Goal: Task Accomplishment & Management: Use online tool/utility

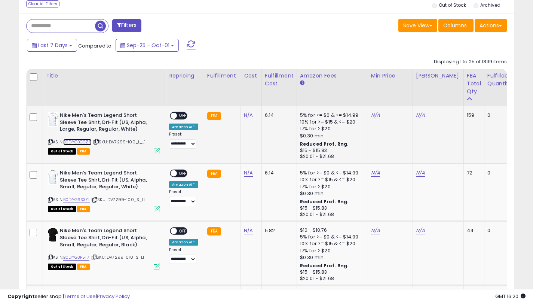
click at [89, 143] on link "B0DYGBCCZ9" at bounding box center [77, 142] width 28 height 6
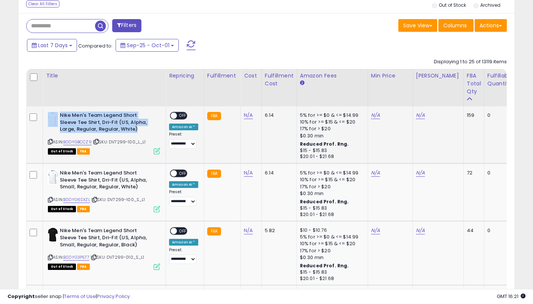
drag, startPoint x: 139, startPoint y: 131, endPoint x: 60, endPoint y: 119, distance: 79.9
type textarea "**********"
click at [60, 119] on b "Nike Men's Team Legend Short Sleeve Tee Shirt, Dri-Fit (US, Alpha, Large, Regul…" at bounding box center [105, 123] width 91 height 23
copy div "Nike Men's Team Legend Short Sleeve Tee Shirt, Dri-Fit (US, Alpha, Large, Regul…"
click at [417, 115] on link "N/A" at bounding box center [420, 115] width 9 height 7
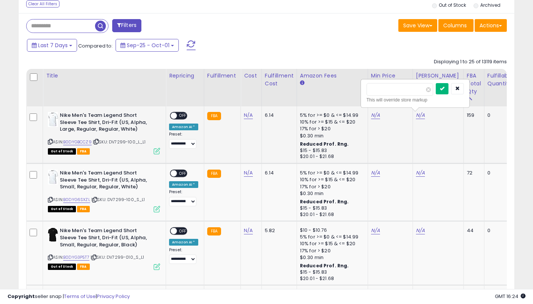
type input "*****"
click at [445, 90] on icon "submit" at bounding box center [442, 88] width 4 height 4
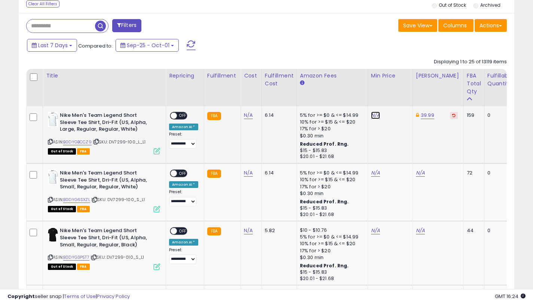
click at [377, 116] on link "N/A" at bounding box center [375, 115] width 9 height 7
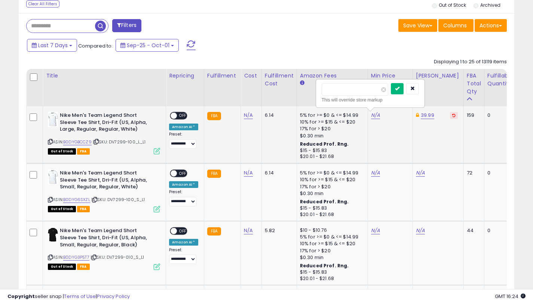
type input "*****"
click at [400, 90] on icon "submit" at bounding box center [397, 88] width 4 height 4
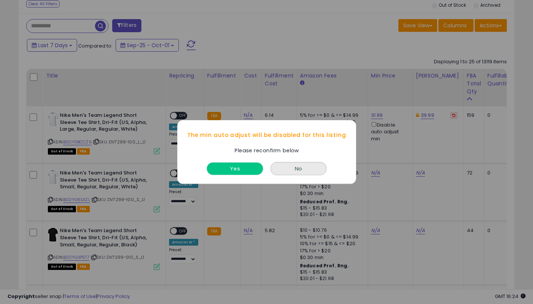
click at [241, 165] on button "Yes" at bounding box center [235, 168] width 56 height 12
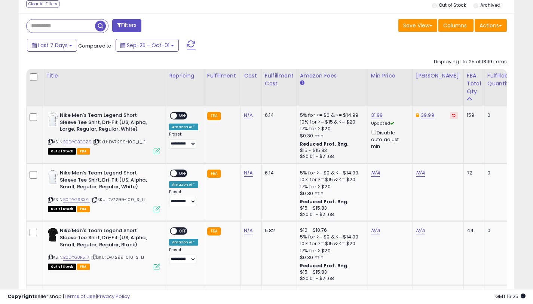
click at [182, 117] on span "OFF" at bounding box center [183, 116] width 12 height 6
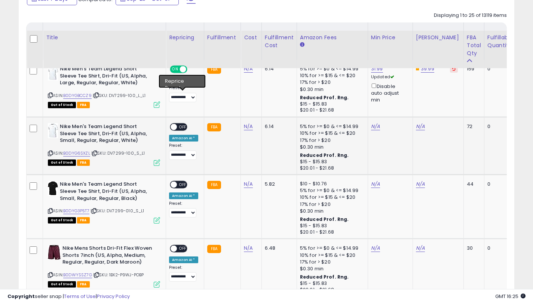
scroll to position [409, 0]
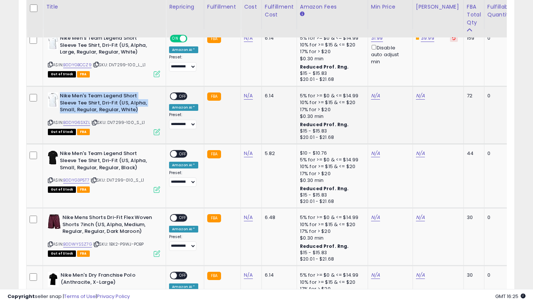
drag, startPoint x: 141, startPoint y: 110, endPoint x: 60, endPoint y: 97, distance: 81.6
click at [60, 97] on b "Nike Men's Team Legend Short Sleeve Tee Shirt, Dri-Fit (US, Alpha, Small, Regul…" at bounding box center [105, 103] width 91 height 23
copy b "Nike Men's Team Legend Short Sleeve Tee Shirt, Dri-Fit (US, Alpha, Small, Regul…"
click at [69, 122] on link "B0DYG6SXZL" at bounding box center [76, 122] width 27 height 6
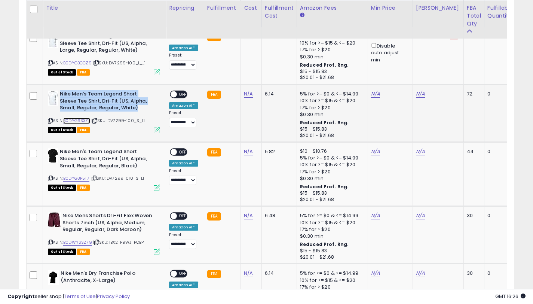
scroll to position [413, 0]
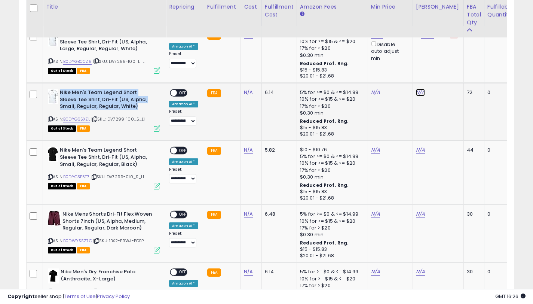
click at [416, 94] on link "N/A" at bounding box center [420, 92] width 9 height 7
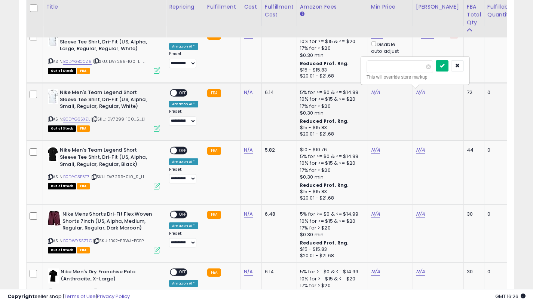
type input "*****"
click at [445, 67] on icon "submit" at bounding box center [442, 65] width 4 height 4
click at [375, 92] on link "N/A" at bounding box center [375, 92] width 9 height 7
type input "*****"
click at [400, 67] on icon "submit" at bounding box center [397, 65] width 4 height 4
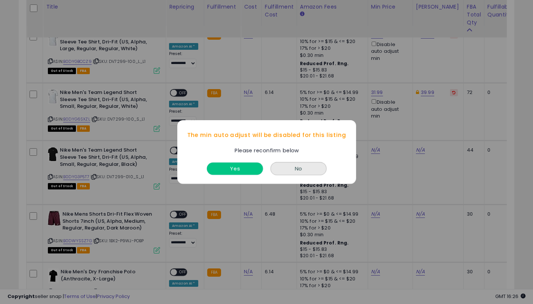
click at [251, 164] on button "Yes" at bounding box center [235, 168] width 56 height 12
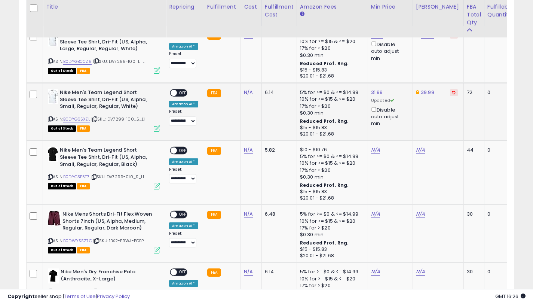
click at [179, 95] on span "OFF" at bounding box center [183, 93] width 12 height 6
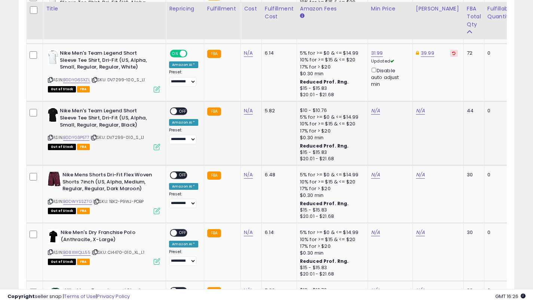
scroll to position [454, 0]
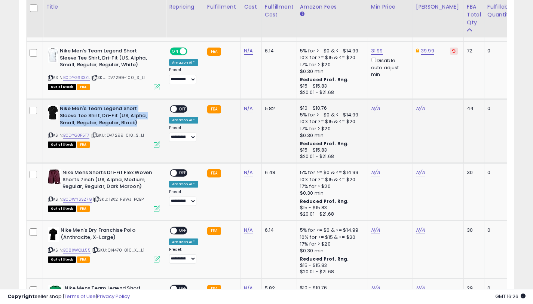
drag, startPoint x: 139, startPoint y: 123, endPoint x: 61, endPoint y: 112, distance: 79.0
click at [61, 112] on b "Nike Men's Team Legend Short Sleeve Tee Shirt, Dri-Fit (US, Alpha, Small, Regul…" at bounding box center [105, 116] width 91 height 23
copy b "Nike Men's Team Legend Short Sleeve Tee Shirt, Dri-Fit (US, Alpha, Small, Regul…"
click at [77, 138] on link "B0DYG3P5T7" at bounding box center [76, 135] width 26 height 6
click at [51, 135] on icon at bounding box center [50, 135] width 5 height 4
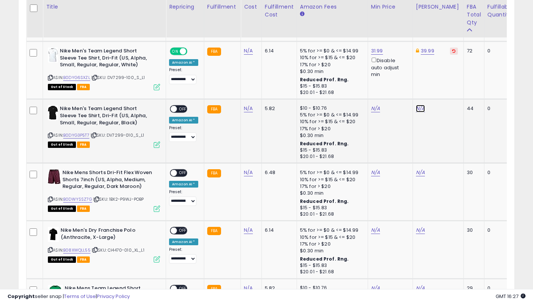
click at [416, 106] on link "N/A" at bounding box center [420, 108] width 9 height 7
type input "*****"
click at [445, 81] on icon "submit" at bounding box center [442, 81] width 4 height 4
click at [371, 107] on link "N/A" at bounding box center [375, 108] width 9 height 7
type input "*****"
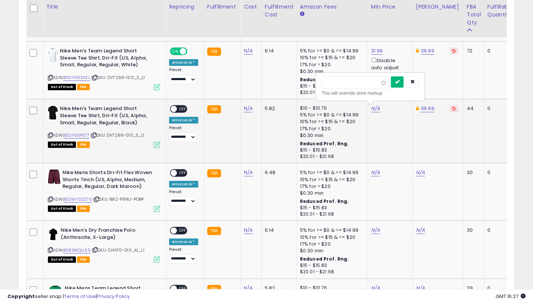
click at [400, 84] on icon "submit" at bounding box center [397, 81] width 4 height 4
click at [371, 115] on div "Disable auto adjust min" at bounding box center [389, 125] width 36 height 22
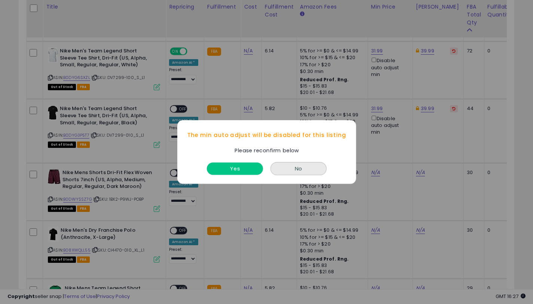
click at [233, 169] on button "Yes" at bounding box center [235, 168] width 56 height 12
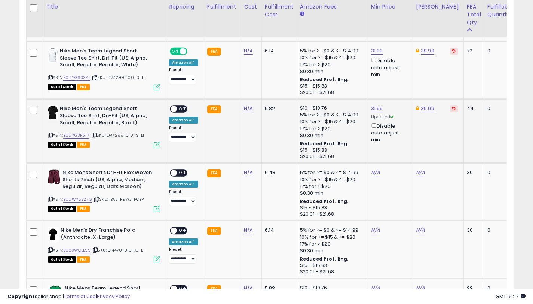
click at [175, 108] on span at bounding box center [174, 109] width 6 height 6
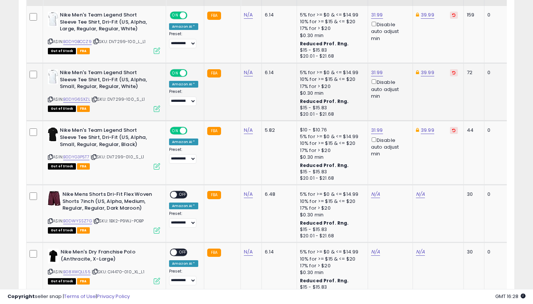
scroll to position [513, 0]
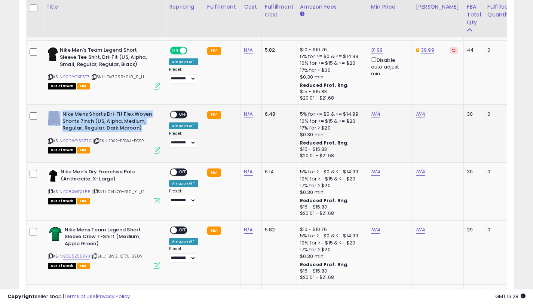
drag, startPoint x: 139, startPoint y: 129, endPoint x: 61, endPoint y: 113, distance: 79.7
click at [61, 113] on div "Nike Mens Shorts Dri-Fit Flex Woven Shorts 7inch (US, Alpha, Medium, Regular, R…" at bounding box center [104, 122] width 112 height 23
copy div "Nike Mens Shorts Dri-Fit Flex Woven Shorts 7inch (US, Alpha, Medium, Regular, R…"
click at [74, 142] on link "B0DWYSSZ7G" at bounding box center [77, 141] width 29 height 6
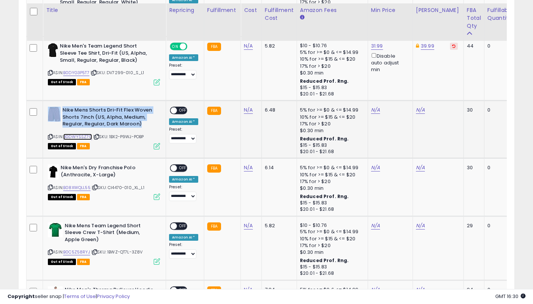
scroll to position [526, 0]
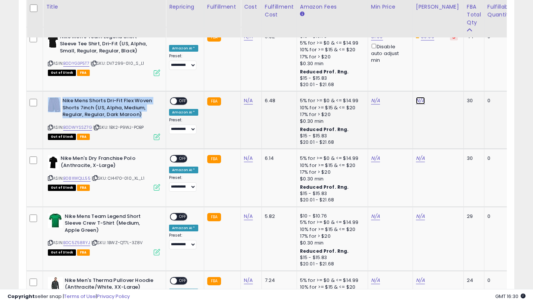
click at [419, 103] on link "N/A" at bounding box center [420, 100] width 9 height 7
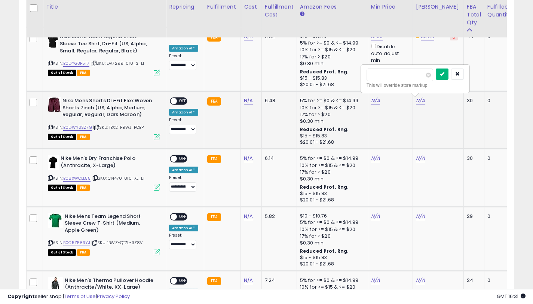
type input "*****"
click at [448, 70] on button "submit" at bounding box center [442, 74] width 13 height 11
click at [373, 101] on link "N/A" at bounding box center [375, 100] width 9 height 7
type input "*****"
click at [403, 77] on button "submit" at bounding box center [397, 74] width 13 height 11
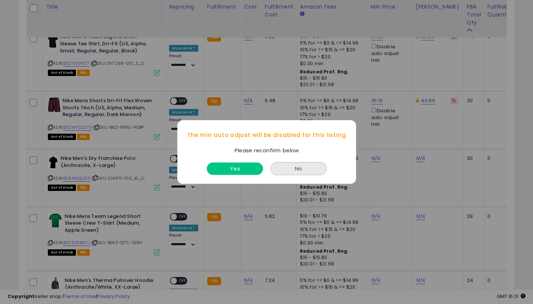
click at [219, 168] on button "Yes" at bounding box center [235, 168] width 56 height 12
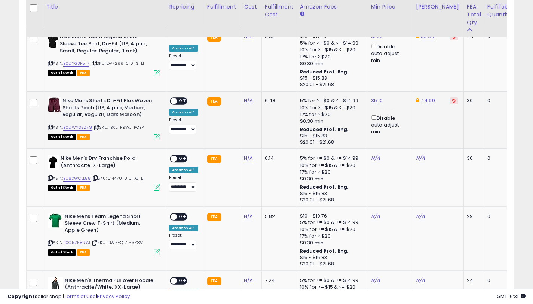
click at [176, 101] on span at bounding box center [174, 101] width 6 height 6
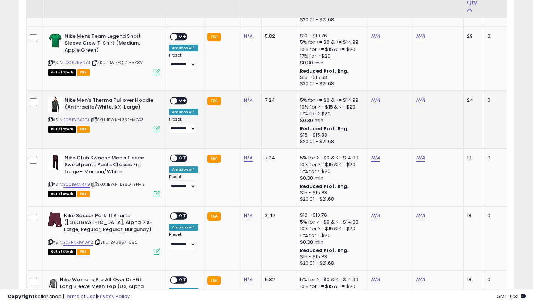
scroll to position [772, 0]
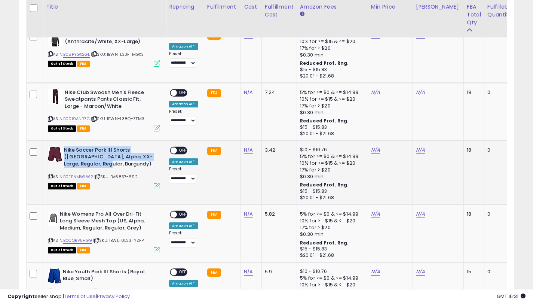
drag, startPoint x: 95, startPoint y: 164, endPoint x: 64, endPoint y: 152, distance: 32.8
click at [64, 152] on b "Nike Soccer Park III Shorts ([GEOGRAPHIC_DATA], Alpha, XX-Large, Regular, Regul…" at bounding box center [109, 158] width 91 height 23
copy b "Nike Soccer Park III Shorts ([GEOGRAPHIC_DATA], Alpha, XX-Large, Regular, Regul…"
click at [80, 177] on link "B0FPNMWLW2" at bounding box center [78, 177] width 30 height 6
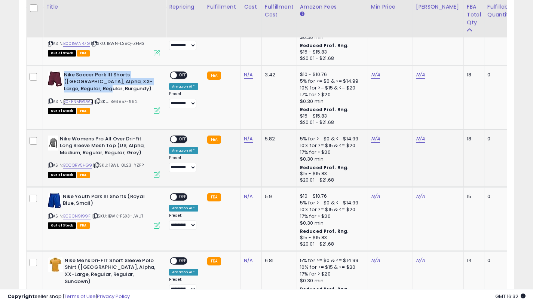
scroll to position [828, 0]
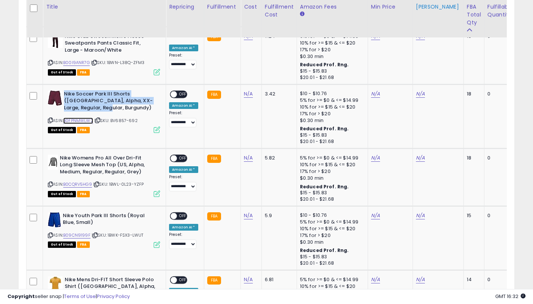
click at [86, 121] on link "B0FPNMWLW2" at bounding box center [78, 121] width 30 height 6
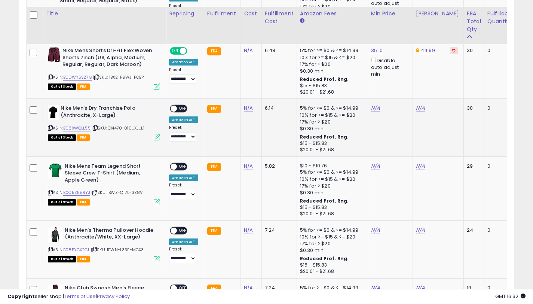
scroll to position [570, 0]
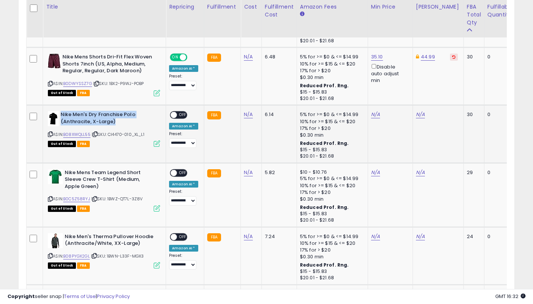
drag, startPoint x: 113, startPoint y: 123, endPoint x: 61, endPoint y: 114, distance: 53.5
click at [61, 114] on b "Nike Men's Dry Franchise Polo (Anthracite, X-Large)" at bounding box center [106, 119] width 91 height 16
copy b "Nike Men's Dry Franchise Polo (Anthracite, X-Large)"
click at [70, 132] on link "B08XWQLL55" at bounding box center [76, 134] width 27 height 6
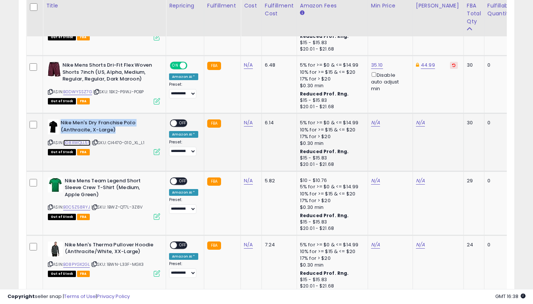
scroll to position [560, 0]
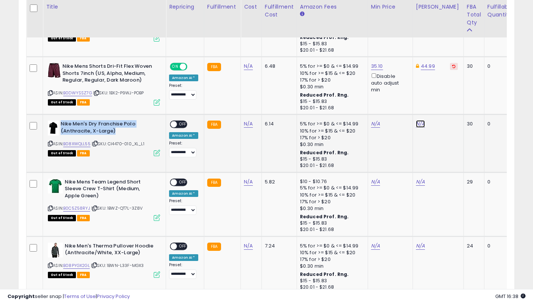
click at [419, 123] on link "N/A" at bounding box center [420, 123] width 9 height 7
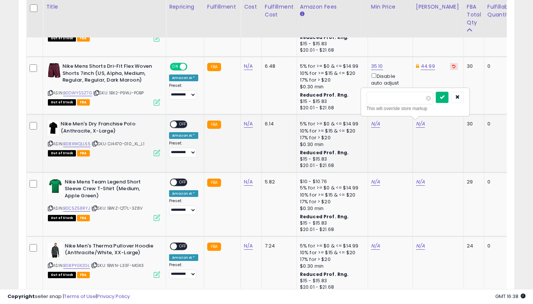
type input "*****"
click at [446, 101] on button "submit" at bounding box center [442, 97] width 13 height 11
click at [371, 126] on link "N/A" at bounding box center [375, 123] width 9 height 7
type input "*****"
click at [399, 97] on icon "submit" at bounding box center [397, 97] width 4 height 4
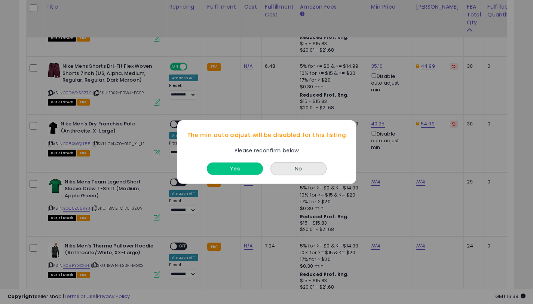
click at [252, 171] on button "Yes" at bounding box center [235, 168] width 56 height 12
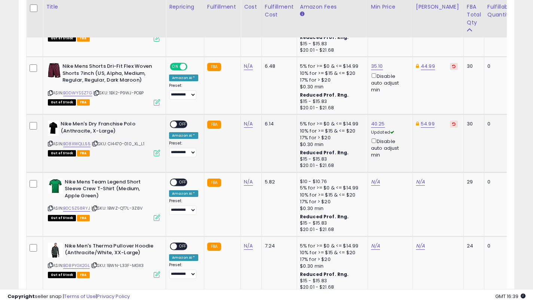
click at [181, 127] on span "OFF" at bounding box center [183, 124] width 12 height 6
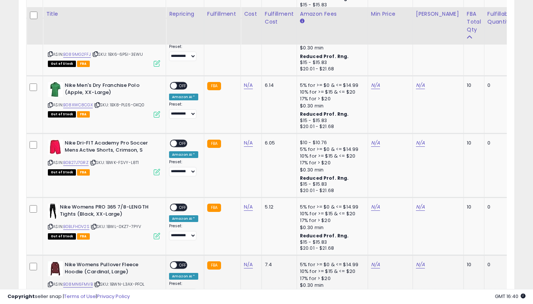
scroll to position [1372, 0]
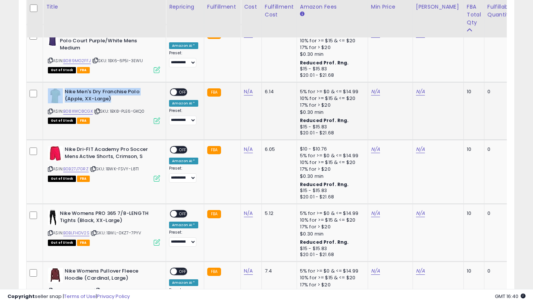
drag, startPoint x: 93, startPoint y: 95, endPoint x: 63, endPoint y: 87, distance: 31.2
click at [63, 88] on div "Nike Men's Dry Franchise Polo (Apple, XX-Large)" at bounding box center [104, 96] width 112 height 16
copy div "Nike Men's Dry Franchise Polo (Apple, XX-Large)"
click at [83, 110] on link "B08XWC8CGX" at bounding box center [78, 111] width 30 height 6
click at [51, 109] on icon at bounding box center [50, 111] width 5 height 4
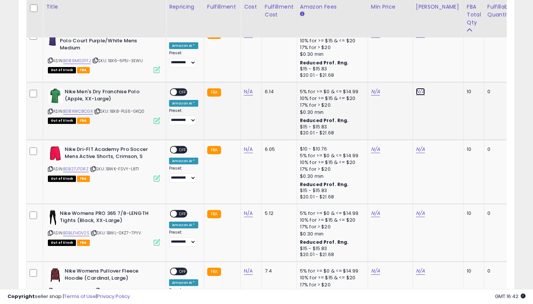
click at [417, 91] on link "N/A" at bounding box center [420, 91] width 9 height 7
type input "*****"
click at [445, 64] on icon "submit" at bounding box center [442, 62] width 4 height 4
click at [371, 89] on link "N/A" at bounding box center [375, 91] width 9 height 7
type input "*****"
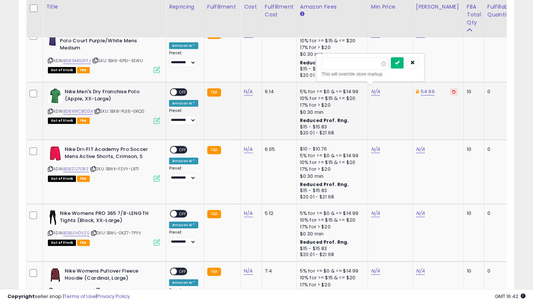
click at [401, 67] on button "submit" at bounding box center [397, 62] width 13 height 11
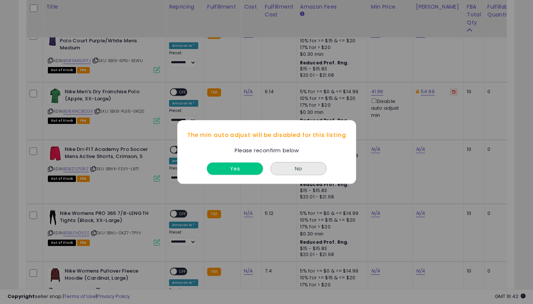
click at [244, 166] on button "Yes" at bounding box center [235, 168] width 56 height 12
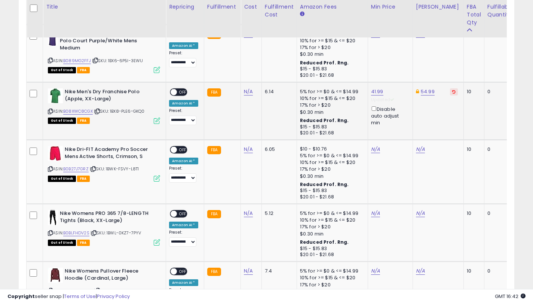
click at [181, 91] on span "OFF" at bounding box center [183, 92] width 12 height 6
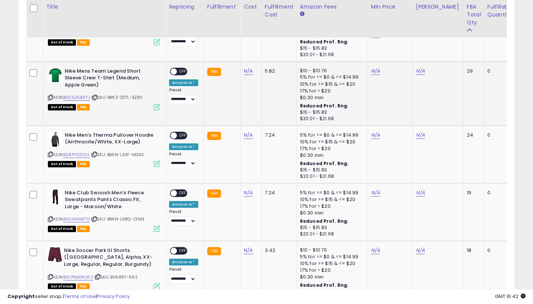
scroll to position [659, 0]
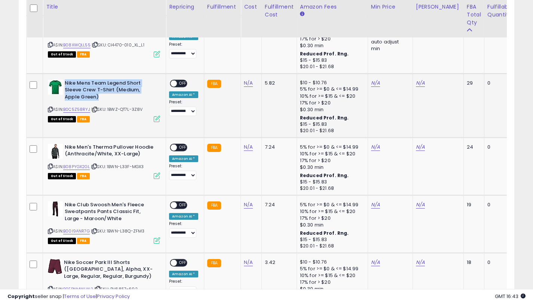
drag, startPoint x: 100, startPoint y: 96, endPoint x: 66, endPoint y: 83, distance: 35.9
click at [66, 83] on b "Nike Mens Team Legend Short Sleeve Crew T-Shirt (Medium, Apple Green)" at bounding box center [110, 91] width 91 height 23
copy b "Nike Mens Team Legend Short Sleeve Crew T-Shirt (Medium, Apple Green)"
click at [77, 111] on link "B0C5Z58RYJ" at bounding box center [76, 109] width 27 height 6
click at [420, 83] on link "N/A" at bounding box center [420, 82] width 9 height 7
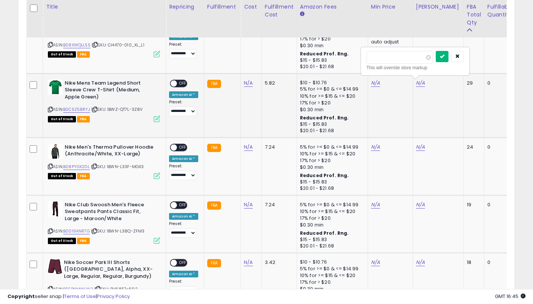
type input "*****"
click at [447, 59] on button "submit" at bounding box center [442, 56] width 13 height 11
click at [371, 84] on link "N/A" at bounding box center [375, 82] width 9 height 7
type input "*****"
click at [398, 59] on button "submit" at bounding box center [397, 56] width 13 height 11
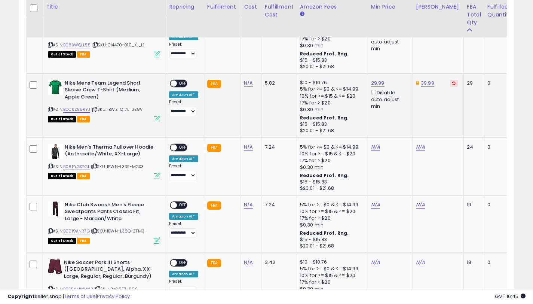
click at [371, 94] on div "Disable auto adjust min" at bounding box center [389, 99] width 36 height 22
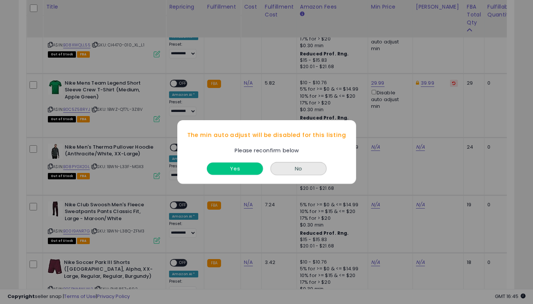
click at [254, 171] on button "Yes" at bounding box center [235, 168] width 56 height 12
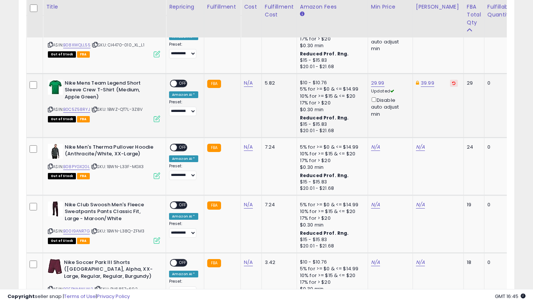
click at [181, 84] on span "OFF" at bounding box center [183, 83] width 12 height 6
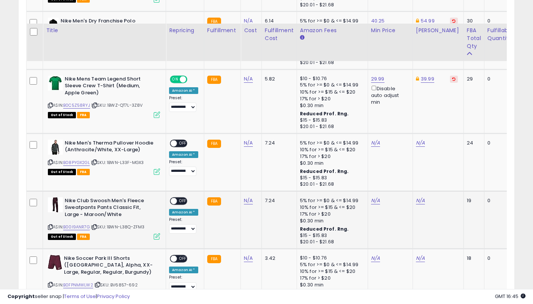
scroll to position [707, 0]
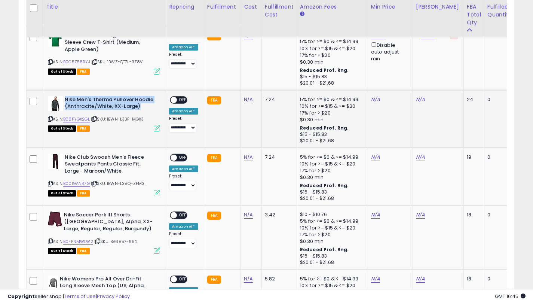
drag, startPoint x: 141, startPoint y: 106, endPoint x: 65, endPoint y: 98, distance: 76.4
click at [65, 98] on b "Nike Men's Therma Pullover Hoodie (Anthracite/White, XX-Large)" at bounding box center [110, 104] width 91 height 16
copy b "Nike Men's Therma Pullover Hoodie (Anthracite/White, XX-Large)"
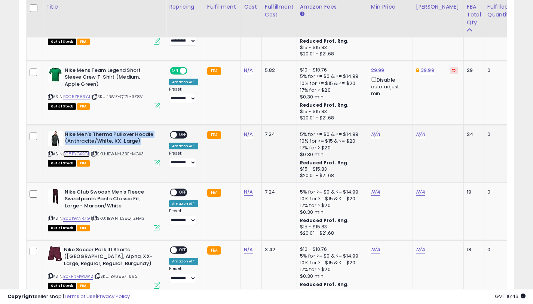
click at [82, 153] on link "B08PYGX2GL" at bounding box center [76, 154] width 27 height 6
click at [50, 152] on icon at bounding box center [50, 154] width 5 height 4
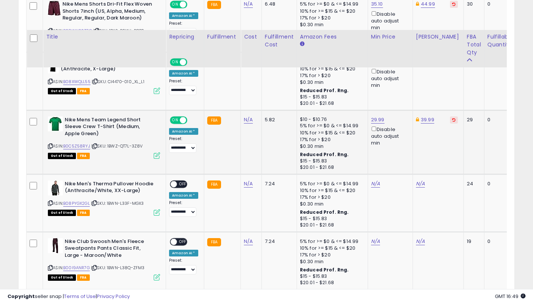
scroll to position [653, 0]
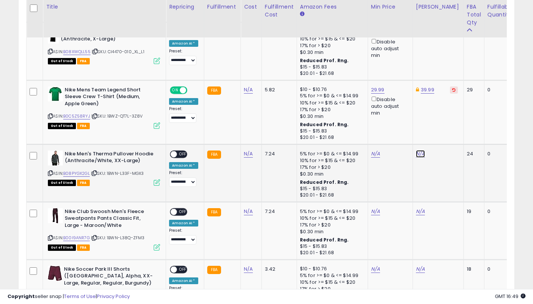
click at [420, 152] on link "N/A" at bounding box center [420, 153] width 9 height 7
type input "*****"
click at [445, 131] on button "submit" at bounding box center [442, 127] width 13 height 11
click at [371, 153] on link "N/A" at bounding box center [375, 153] width 9 height 7
type input "*****"
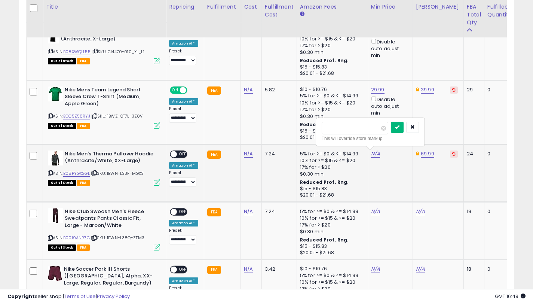
click at [398, 130] on button "submit" at bounding box center [397, 127] width 13 height 11
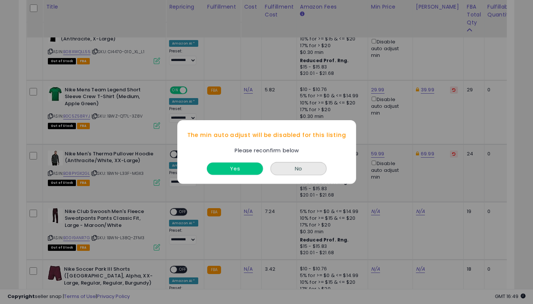
drag, startPoint x: 237, startPoint y: 164, endPoint x: 172, endPoint y: 158, distance: 65.9
click at [237, 164] on button "Yes" at bounding box center [235, 168] width 56 height 12
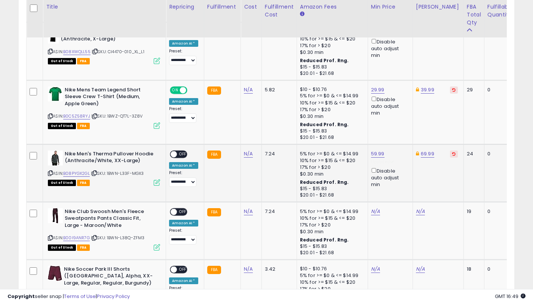
click at [174, 154] on span at bounding box center [174, 154] width 6 height 6
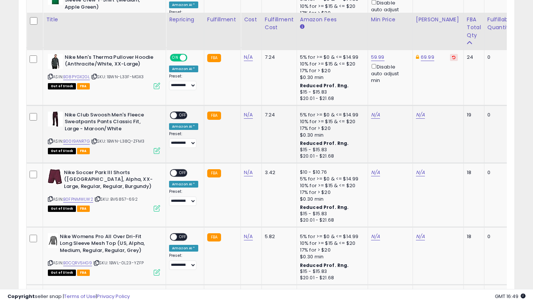
scroll to position [777, 0]
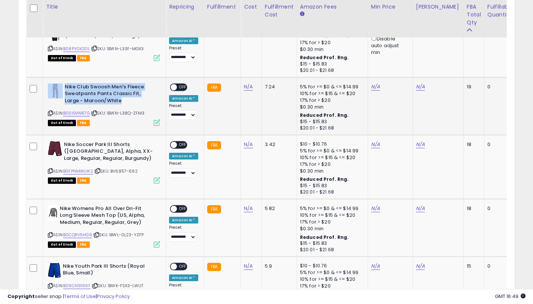
drag, startPoint x: 106, startPoint y: 101, endPoint x: 64, endPoint y: 89, distance: 43.6
click at [65, 89] on b "Nike Club Swoosh Men's Fleece Sweatpants Pants Classic Fit, Large - Maroon/White" at bounding box center [110, 94] width 91 height 23
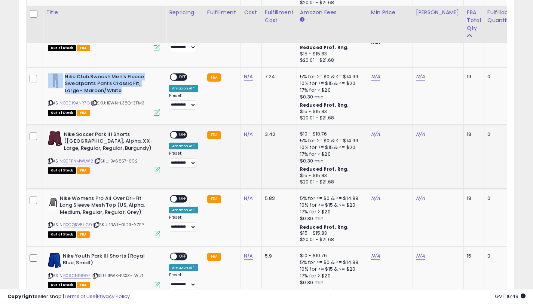
scroll to position [699, 0]
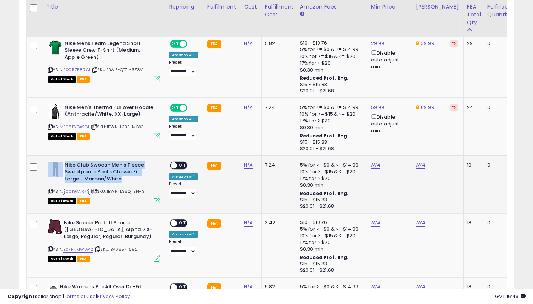
click at [88, 193] on link "B00I9ANR7G" at bounding box center [76, 191] width 27 height 6
click at [419, 164] on link "N/A" at bounding box center [420, 164] width 9 height 7
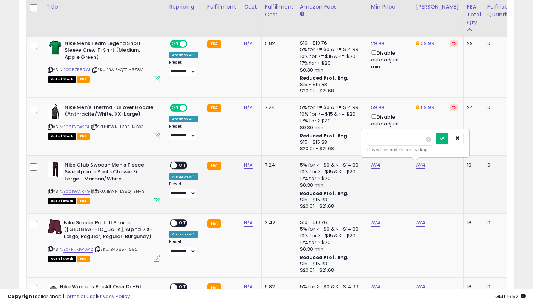
type input "*****"
click at [445, 137] on icon "submit" at bounding box center [442, 138] width 4 height 4
click at [375, 165] on link "N/A" at bounding box center [375, 164] width 9 height 7
type input "*****"
click at [401, 142] on button "submit" at bounding box center [397, 138] width 13 height 11
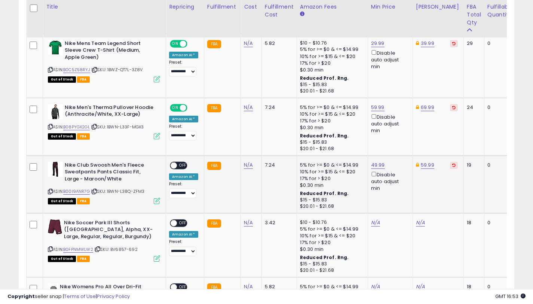
click at [371, 176] on div "Disable auto adjust min" at bounding box center [389, 181] width 36 height 22
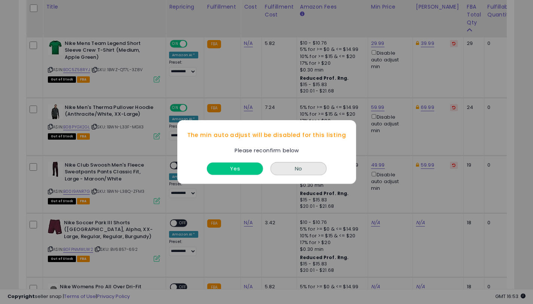
click at [240, 174] on button "Yes" at bounding box center [235, 168] width 56 height 12
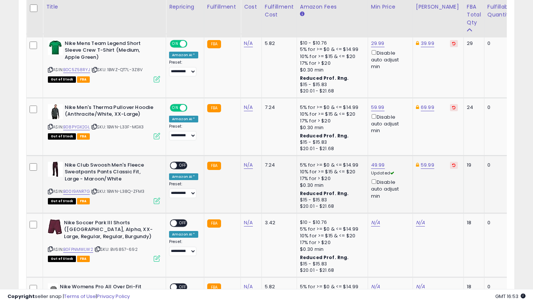
click at [176, 164] on span at bounding box center [174, 165] width 6 height 6
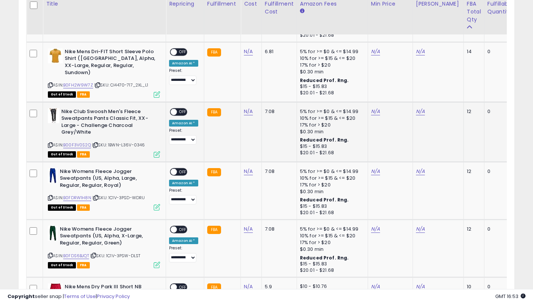
scroll to position [1050, 0]
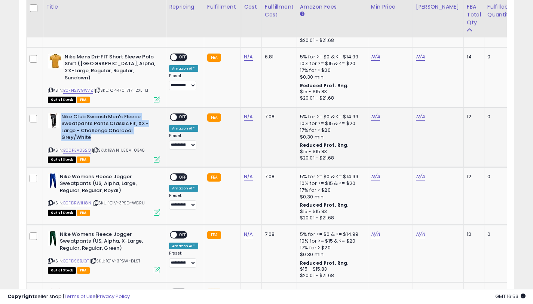
drag, startPoint x: 94, startPoint y: 135, endPoint x: 62, endPoint y: 115, distance: 37.5
click at [62, 115] on b "Nike Club Swoosh Men's Fleece Sweatpants Pants Classic Fit, XX-Large - Challeng…" at bounding box center [106, 128] width 91 height 30
click at [72, 149] on link "B00F3V0S2Q" at bounding box center [77, 150] width 28 height 6
click at [418, 116] on link "N/A" at bounding box center [420, 116] width 9 height 7
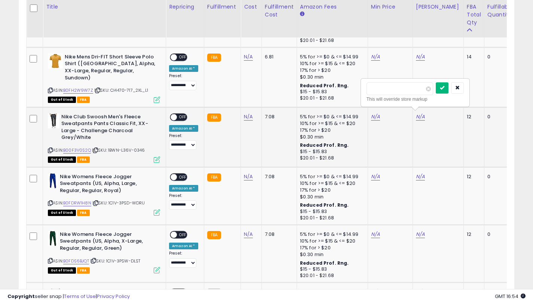
type input "*****"
click at [449, 87] on button "submit" at bounding box center [442, 87] width 13 height 11
click at [373, 113] on link "N/A" at bounding box center [375, 116] width 9 height 7
type input "*****"
click at [397, 92] on button "submit" at bounding box center [397, 87] width 13 height 11
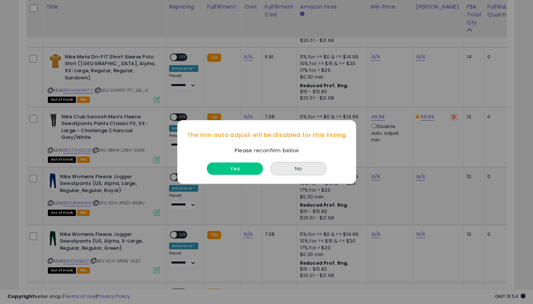
click at [229, 167] on button "Yes" at bounding box center [235, 168] width 56 height 12
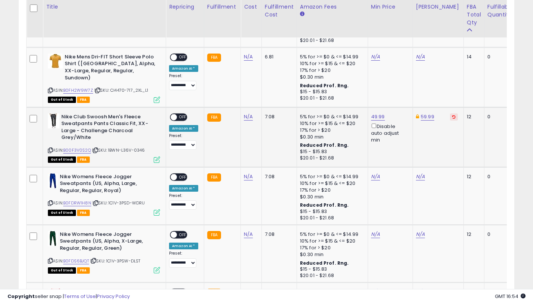
click at [180, 114] on span "OFF" at bounding box center [183, 117] width 12 height 6
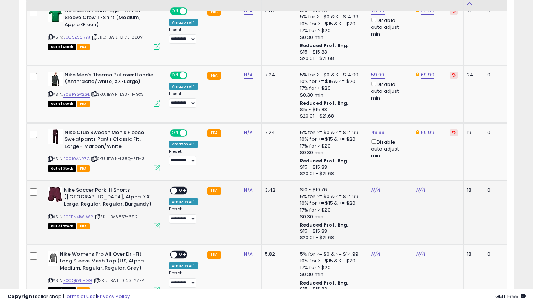
scroll to position [789, 0]
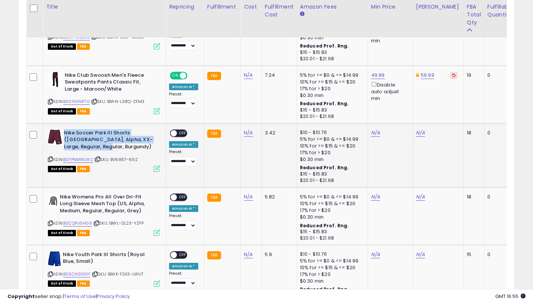
drag, startPoint x: 94, startPoint y: 147, endPoint x: 64, endPoint y: 134, distance: 33.0
click at [64, 134] on b "Nike Soccer Park III Shorts ([GEOGRAPHIC_DATA], Alpha, XX-Large, Regular, Regul…" at bounding box center [109, 141] width 91 height 23
click at [86, 158] on link "B0FPNMWLW2" at bounding box center [78, 159] width 30 height 6
click at [417, 133] on link "N/A" at bounding box center [420, 132] width 9 height 7
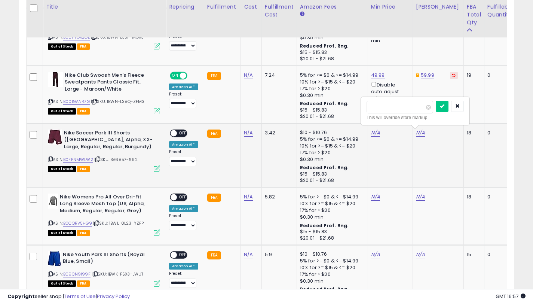
type input "*"
type input "*****"
click at [445, 110] on button "submit" at bounding box center [442, 106] width 13 height 11
click at [376, 133] on link "N/A" at bounding box center [375, 132] width 9 height 7
type input "*"
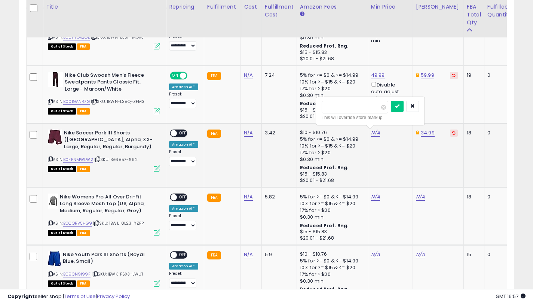
type input "*****"
click at [404, 104] on button "submit" at bounding box center [397, 106] width 13 height 11
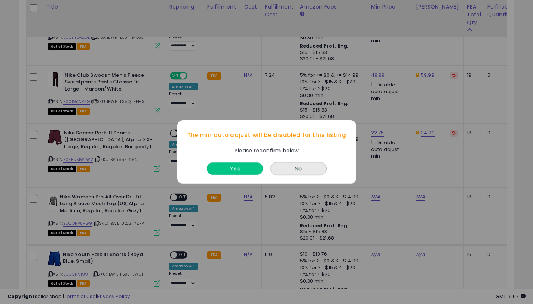
click at [256, 171] on button "Yes" at bounding box center [235, 168] width 56 height 12
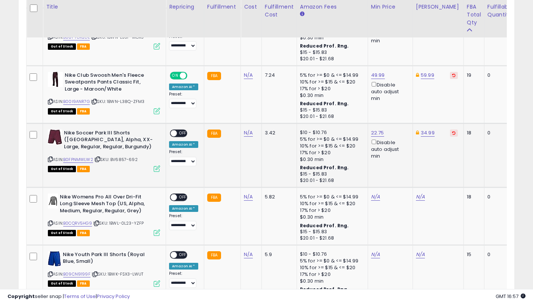
click at [180, 134] on span "OFF" at bounding box center [183, 133] width 12 height 6
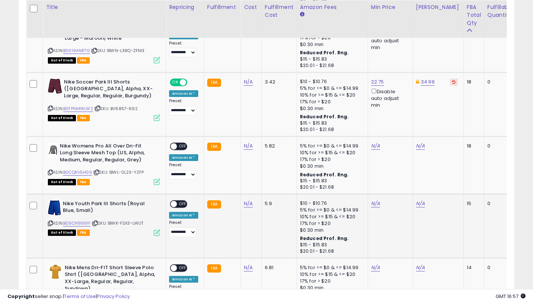
scroll to position [840, 0]
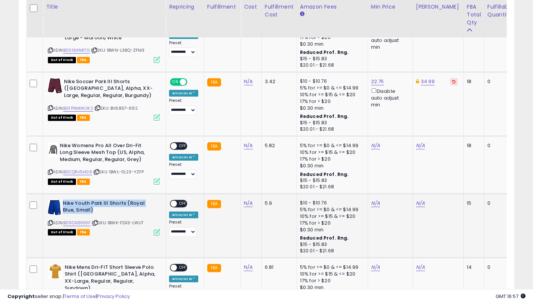
drag, startPoint x: 97, startPoint y: 210, endPoint x: 64, endPoint y: 204, distance: 33.9
click at [64, 204] on b "Nike Youth Park III Shorts (Royal Blue, Small)" at bounding box center [108, 208] width 91 height 16
click at [77, 221] on link "B09CN9199F" at bounding box center [76, 223] width 27 height 6
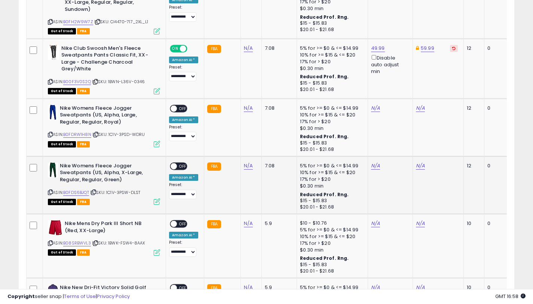
scroll to position [1150, 0]
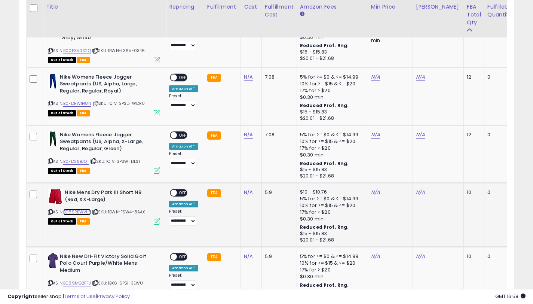
click at [85, 209] on link "B08SRBWVL3" at bounding box center [77, 212] width 28 height 6
drag, startPoint x: 94, startPoint y: 197, endPoint x: 63, endPoint y: 189, distance: 32.2
click at [63, 189] on div "Nike Mens Dry Park III Short NB (Red, XX-Large)" at bounding box center [104, 197] width 112 height 16
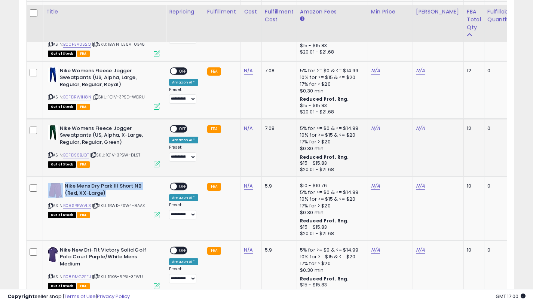
scroll to position [1161, 0]
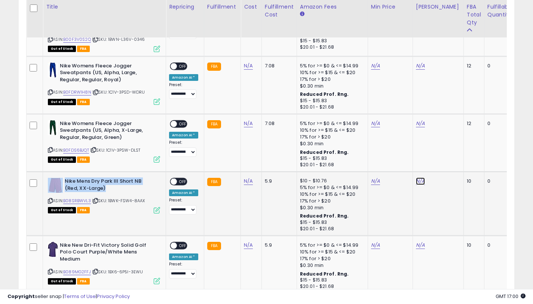
click at [418, 179] on link "N/A" at bounding box center [420, 180] width 9 height 7
type input "*****"
click at [453, 154] on div at bounding box center [450, 153] width 28 height 13
click at [449, 154] on button "submit" at bounding box center [442, 152] width 13 height 11
click at [375, 180] on link "N/A" at bounding box center [375, 180] width 9 height 7
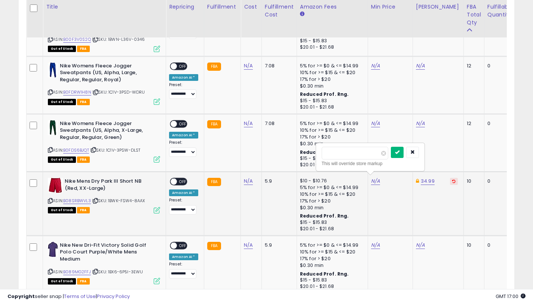
type input "*****"
click at [397, 155] on button "submit" at bounding box center [397, 152] width 13 height 11
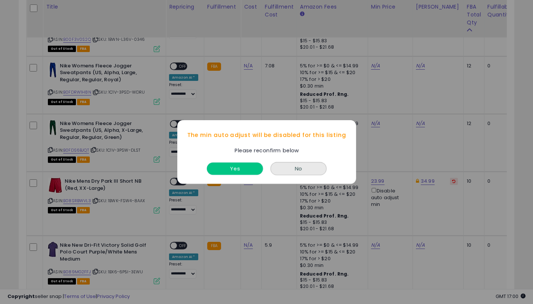
click at [254, 169] on button "Yes" at bounding box center [235, 168] width 56 height 12
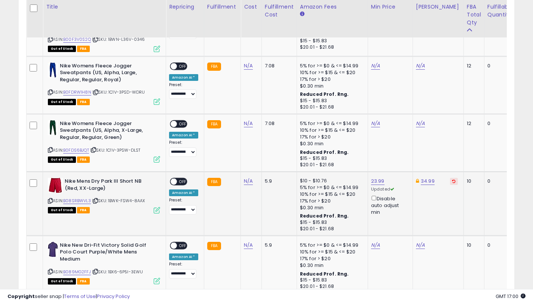
click at [174, 179] on span at bounding box center [174, 182] width 6 height 6
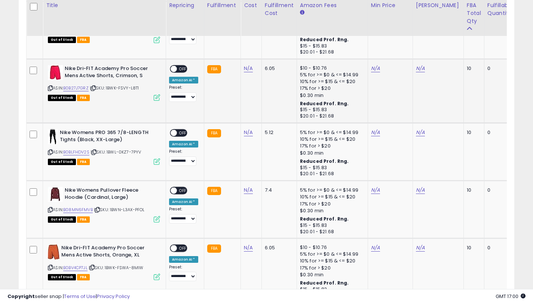
scroll to position [1387, 0]
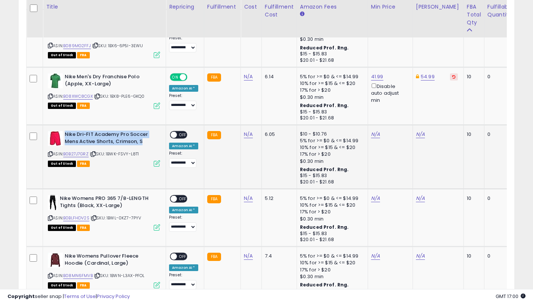
drag, startPoint x: 142, startPoint y: 140, endPoint x: 66, endPoint y: 132, distance: 75.7
click at [66, 132] on b "Nike Dri-FIT Academy Pro Soccer Mens Active Shorts, Crimson, S" at bounding box center [110, 139] width 91 height 16
click at [76, 152] on link "B0B27J7GRZ" at bounding box center [75, 154] width 25 height 6
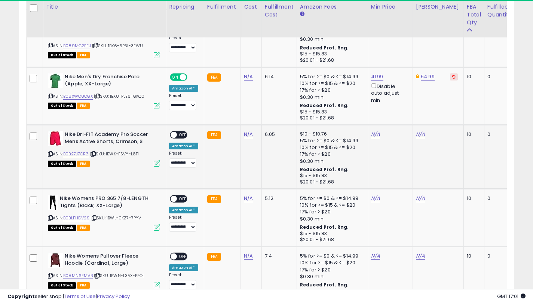
click at [423, 132] on div "N/A" at bounding box center [437, 134] width 42 height 7
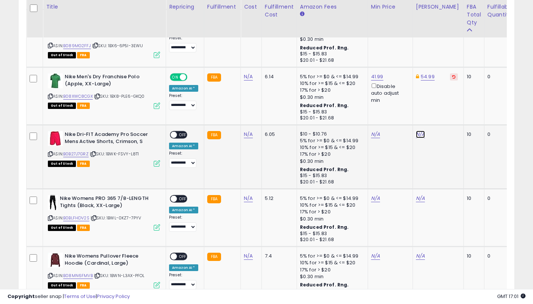
click at [419, 132] on link "N/A" at bounding box center [420, 134] width 9 height 7
type input "*****"
click at [443, 107] on button "submit" at bounding box center [442, 105] width 13 height 11
click at [371, 133] on link "N/A" at bounding box center [375, 134] width 9 height 7
type input "*****"
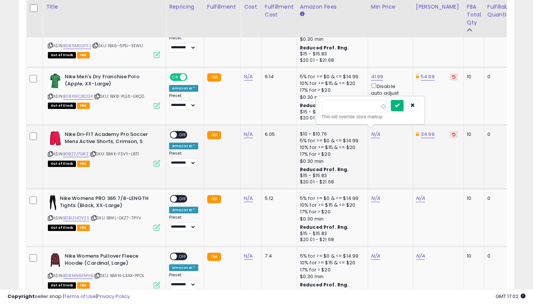
click at [400, 107] on icon "submit" at bounding box center [397, 105] width 4 height 4
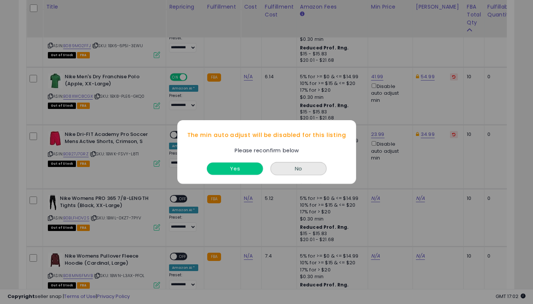
click at [256, 167] on button "Yes" at bounding box center [235, 168] width 56 height 12
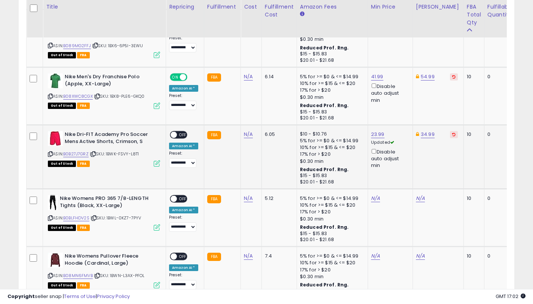
click at [177, 132] on span "OFF" at bounding box center [183, 135] width 12 height 6
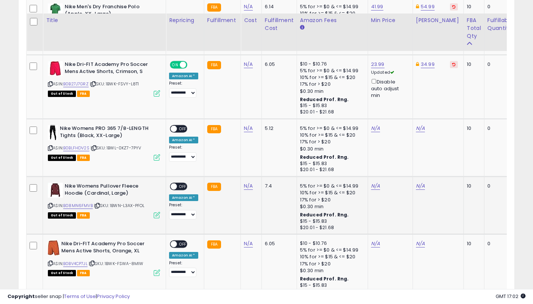
scroll to position [1545, 0]
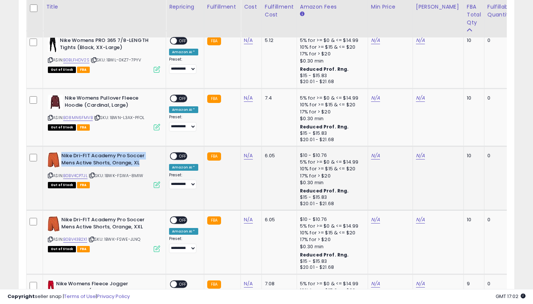
drag, startPoint x: 143, startPoint y: 161, endPoint x: 63, endPoint y: 156, distance: 81.0
click at [63, 156] on b "Nike Dri-FIT Academy Pro Soccer Mens Active Shorts, Orange, XL" at bounding box center [106, 160] width 91 height 16
click at [72, 175] on link "B0BV4CP7JL" at bounding box center [75, 176] width 24 height 6
click at [419, 155] on link "N/A" at bounding box center [420, 155] width 9 height 7
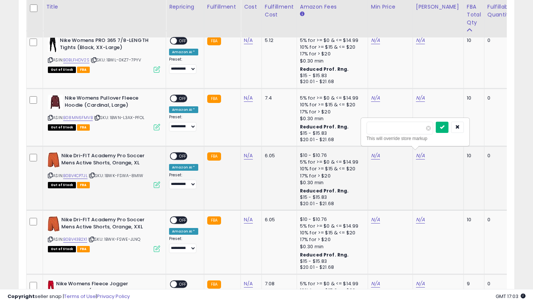
type input "*****"
click at [444, 125] on button "submit" at bounding box center [442, 127] width 13 height 11
click at [374, 152] on link "N/A" at bounding box center [375, 155] width 9 height 7
type input "*****"
click at [400, 128] on icon "submit" at bounding box center [397, 127] width 4 height 4
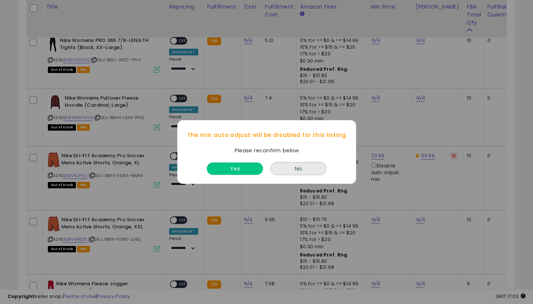
click at [236, 165] on button "Yes" at bounding box center [235, 168] width 56 height 12
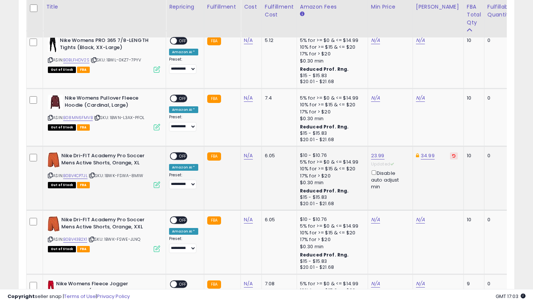
click at [179, 155] on span "OFF" at bounding box center [183, 156] width 12 height 6
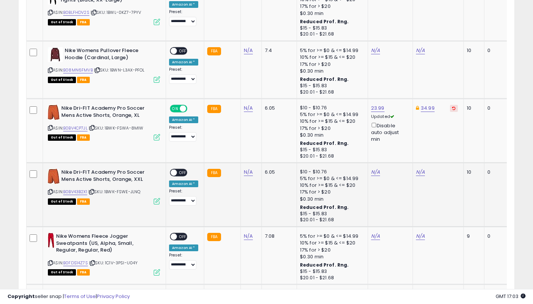
scroll to position [1611, 0]
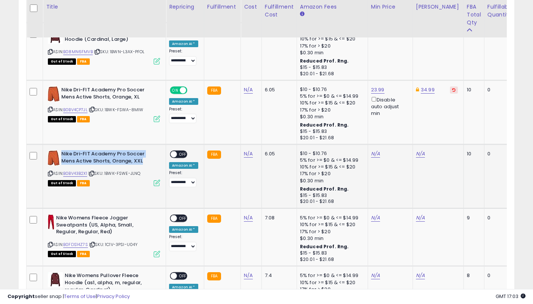
drag, startPoint x: 133, startPoint y: 158, endPoint x: 61, endPoint y: 152, distance: 72.1
click at [61, 152] on b "Nike Dri-FIT Academy Pro Soccer Mens Active Shorts, Orange, XXL" at bounding box center [106, 158] width 91 height 16
click at [70, 170] on link "B0BV43B2X1" at bounding box center [75, 173] width 24 height 6
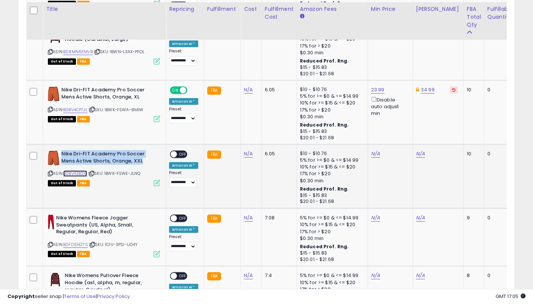
scroll to position [1618, 0]
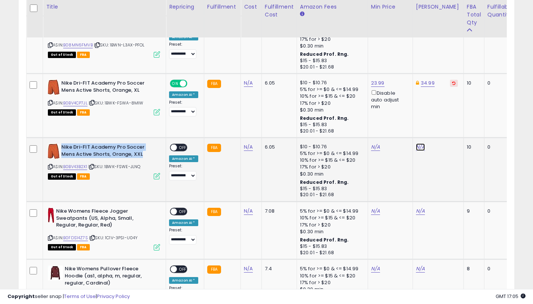
click at [421, 147] on link "N/A" at bounding box center [420, 146] width 9 height 7
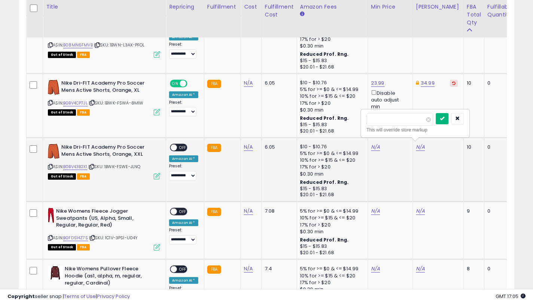
type input "*****"
click at [448, 121] on button "submit" at bounding box center [442, 118] width 13 height 11
click at [371, 146] on link "N/A" at bounding box center [375, 146] width 9 height 7
type input "*****"
click at [402, 122] on button "submit" at bounding box center [397, 118] width 13 height 11
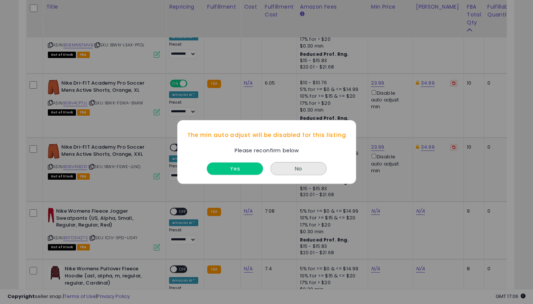
drag, startPoint x: 249, startPoint y: 168, endPoint x: 185, endPoint y: 146, distance: 67.4
click at [248, 168] on button "Yes" at bounding box center [235, 168] width 56 height 12
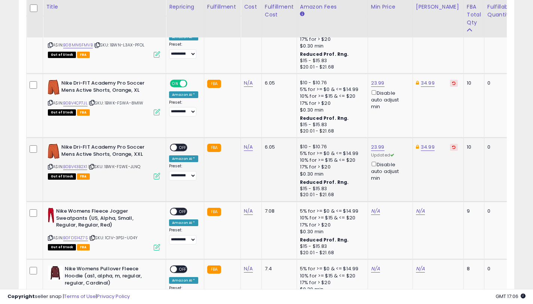
click at [174, 145] on span at bounding box center [174, 148] width 6 height 6
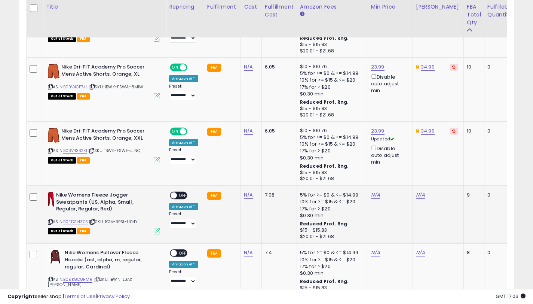
scroll to position [1636, 0]
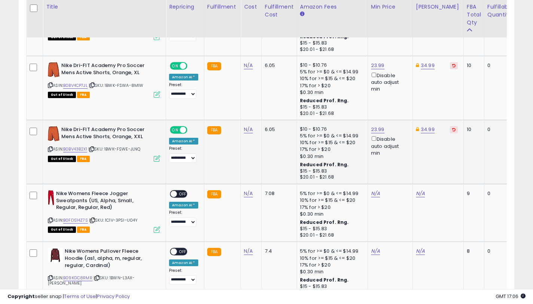
click at [50, 147] on icon at bounding box center [50, 149] width 5 height 4
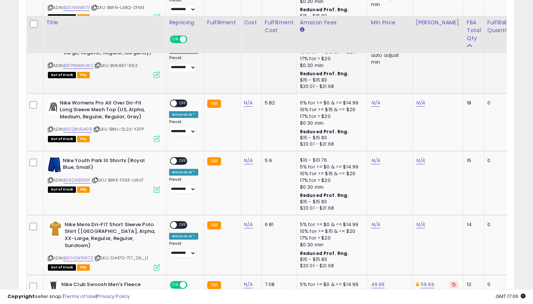
scroll to position [905, 0]
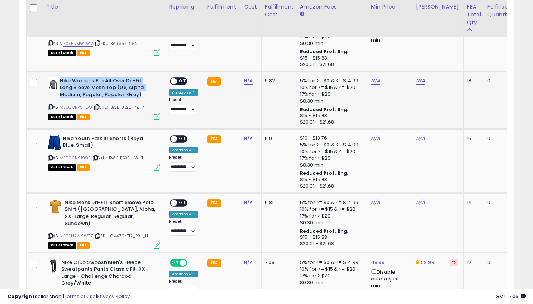
drag, startPoint x: 142, startPoint y: 96, endPoint x: 61, endPoint y: 82, distance: 81.7
click at [61, 82] on b "Nike Womens Pro All Over Dri-Fit Long Sleeve Mesh Top (US, Alpha, Medium, Regul…" at bounding box center [105, 88] width 91 height 23
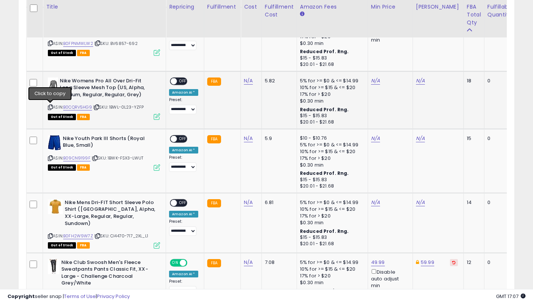
click at [51, 107] on icon at bounding box center [50, 107] width 5 height 4
click at [79, 106] on link "B0CQRV5HG9" at bounding box center [77, 107] width 29 height 6
click at [420, 82] on link "N/A" at bounding box center [420, 80] width 9 height 7
type input "*****"
drag, startPoint x: 446, startPoint y: 55, endPoint x: 469, endPoint y: 22, distance: 39.9
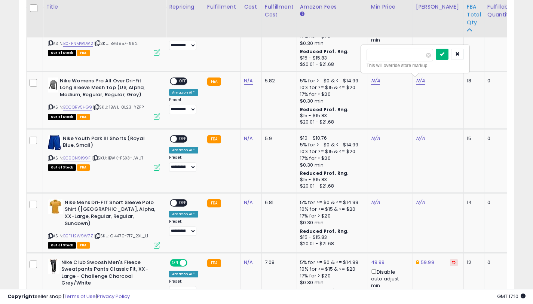
click at [445, 55] on icon "submit" at bounding box center [442, 54] width 4 height 4
click at [372, 81] on link "N/A" at bounding box center [375, 80] width 9 height 7
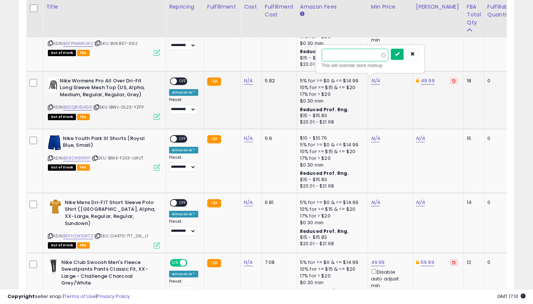
type input "*****"
click at [399, 56] on button "submit" at bounding box center [397, 54] width 13 height 11
click at [177, 81] on span "OFF" at bounding box center [183, 81] width 12 height 6
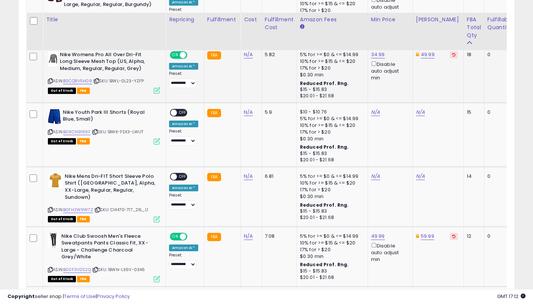
scroll to position [875, 0]
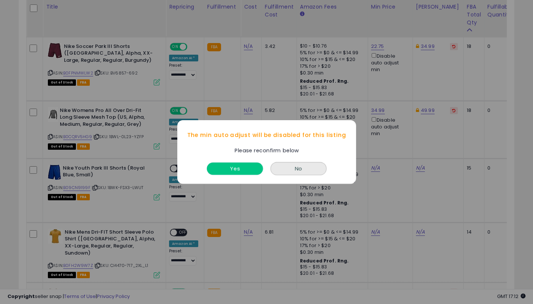
click at [230, 168] on button "Yes" at bounding box center [235, 168] width 56 height 12
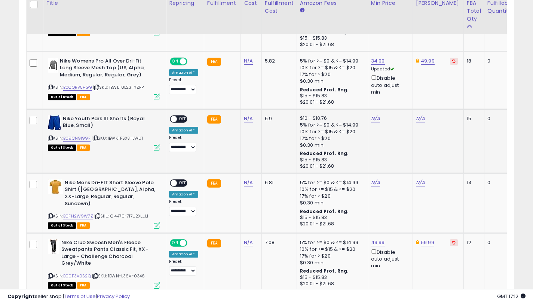
scroll to position [925, 0]
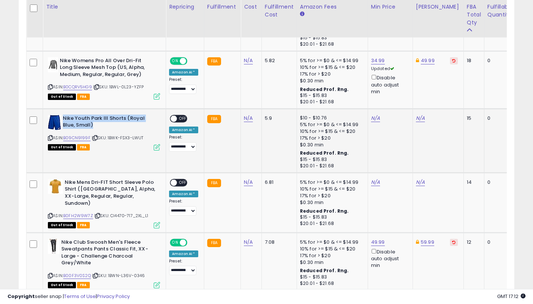
drag, startPoint x: 81, startPoint y: 124, endPoint x: 64, endPoint y: 120, distance: 17.7
click at [64, 120] on b "Nike Youth Park III Shorts (Royal Blue, Small)" at bounding box center [108, 123] width 91 height 16
click at [51, 139] on icon at bounding box center [50, 138] width 5 height 4
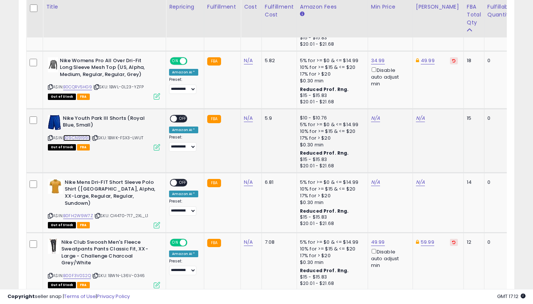
click at [70, 136] on link "B09CN9199F" at bounding box center [76, 138] width 27 height 6
click at [416, 119] on link "N/A" at bounding box center [420, 118] width 9 height 7
type input "*****"
click at [447, 94] on button "submit" at bounding box center [442, 91] width 13 height 11
click at [378, 119] on div "N/A" at bounding box center [389, 118] width 36 height 7
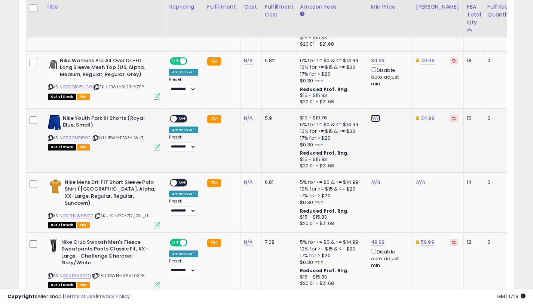
click at [371, 117] on link "N/A" at bounding box center [375, 118] width 9 height 7
type input "*****"
click at [400, 91] on icon "submit" at bounding box center [397, 91] width 4 height 4
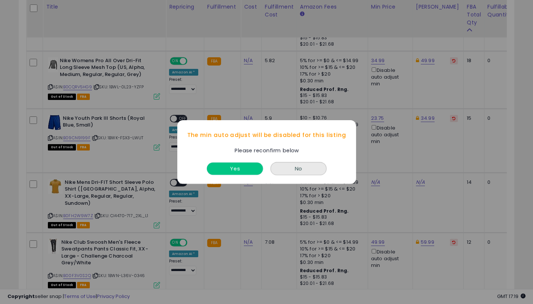
click at [229, 171] on button "Yes" at bounding box center [235, 168] width 56 height 12
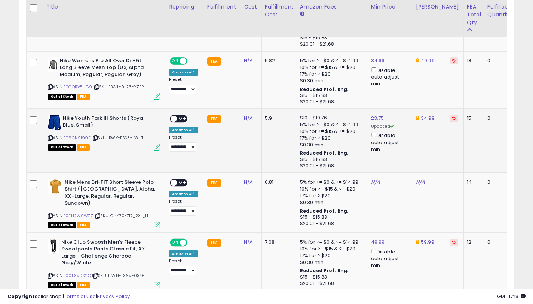
click at [183, 116] on span "OFF" at bounding box center [183, 118] width 12 height 6
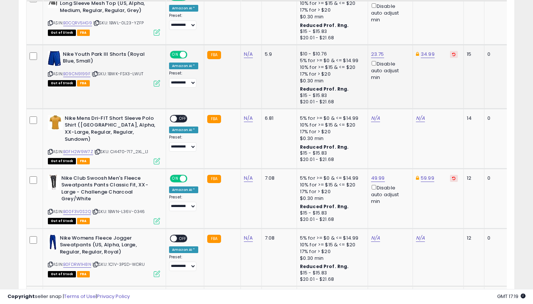
scroll to position [990, 0]
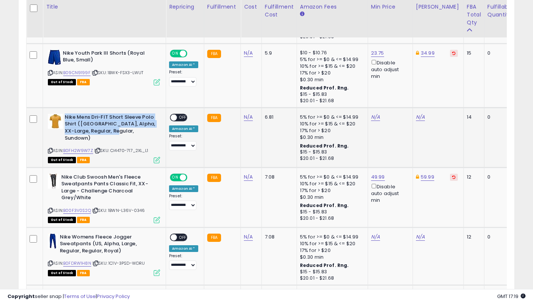
drag, startPoint x: 113, startPoint y: 130, endPoint x: 66, endPoint y: 119, distance: 48.4
click at [66, 119] on b "Nike Mens Dri-FIT Short Sleeve Polo Shirt ([GEOGRAPHIC_DATA], Alpha, XX-Large, …" at bounding box center [110, 129] width 91 height 30
drag, startPoint x: 81, startPoint y: 143, endPoint x: 165, endPoint y: 110, distance: 89.9
click at [82, 148] on link "B0FH2W9W7Z" at bounding box center [78, 151] width 30 height 6
click at [418, 118] on link "N/A" at bounding box center [420, 116] width 9 height 7
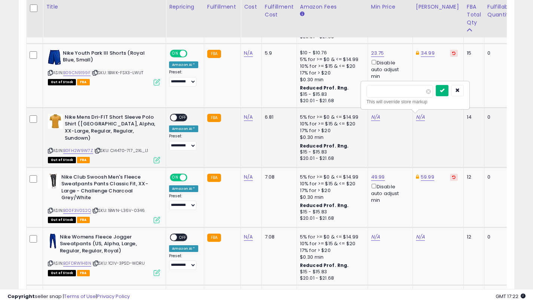
type input "*****"
click at [444, 94] on button "submit" at bounding box center [442, 90] width 13 height 11
click at [375, 118] on link "N/A" at bounding box center [375, 116] width 9 height 7
type input "*****"
click at [400, 88] on icon "submit" at bounding box center [397, 90] width 4 height 4
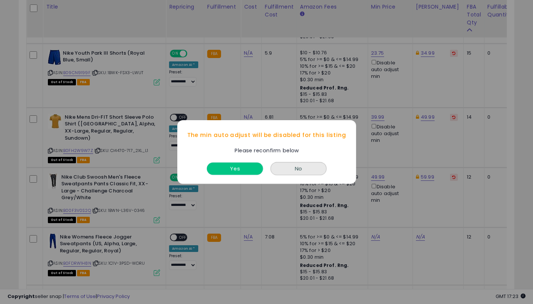
click at [241, 170] on button "Yes" at bounding box center [235, 168] width 56 height 12
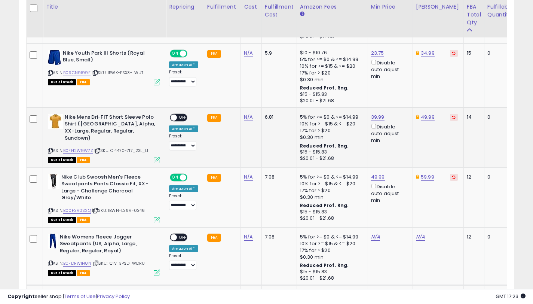
click at [180, 119] on span "OFF" at bounding box center [183, 117] width 12 height 6
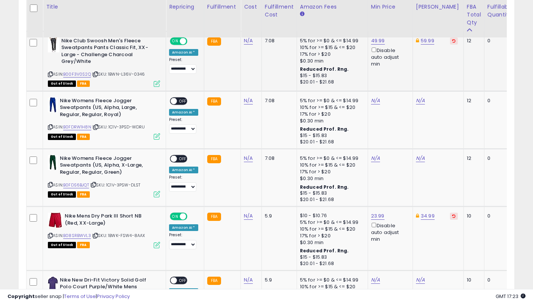
scroll to position [1119, 0]
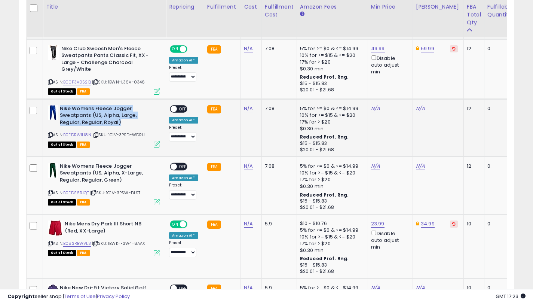
drag, startPoint x: 122, startPoint y: 119, endPoint x: 61, endPoint y: 106, distance: 62.5
click at [61, 106] on b "Nike Womens Fleece Jogger Sweatpants (US, Alpha, Large, Regular, Regular, Royal)" at bounding box center [105, 116] width 91 height 23
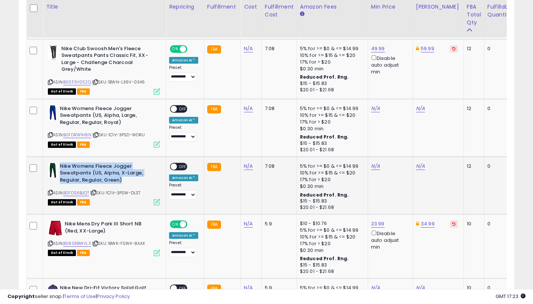
drag, startPoint x: 125, startPoint y: 177, endPoint x: 60, endPoint y: 164, distance: 65.9
click at [60, 164] on b "Nike Womens Fleece Jogger Sweatpants (US, Alpha, X-Large, Regular, Regular, Gre…" at bounding box center [105, 174] width 91 height 23
click at [83, 132] on link "B0FDRW1H8N" at bounding box center [77, 135] width 28 height 6
click at [83, 191] on link "B0FDS6BJQT" at bounding box center [76, 193] width 26 height 6
click at [417, 164] on link "N/A" at bounding box center [420, 165] width 9 height 7
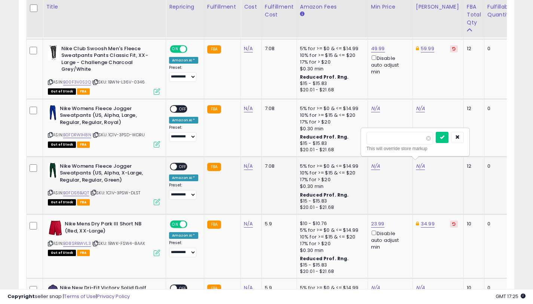
type input "*"
type input "*****"
click at [444, 139] on icon "submit" at bounding box center [442, 137] width 4 height 4
click at [416, 107] on link "N/A" at bounding box center [420, 108] width 9 height 7
type input "*****"
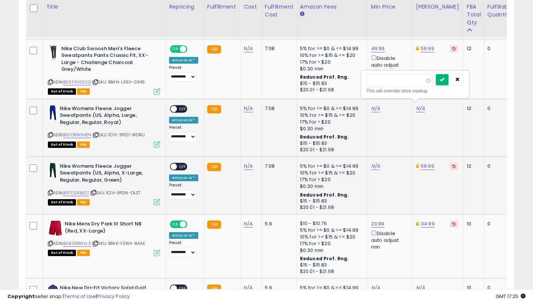
click at [445, 80] on icon "submit" at bounding box center [442, 79] width 4 height 4
click at [372, 108] on link "N/A" at bounding box center [375, 108] width 9 height 7
type input "*****"
click at [398, 83] on button "submit" at bounding box center [397, 79] width 13 height 11
click at [51, 133] on icon at bounding box center [50, 135] width 5 height 4
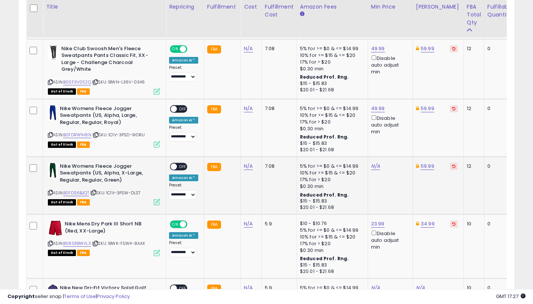
click at [51, 191] on icon at bounding box center [50, 193] width 5 height 4
click at [373, 164] on link "N/A" at bounding box center [375, 165] width 9 height 7
type input "*****"
click at [400, 135] on icon "submit" at bounding box center [397, 137] width 4 height 4
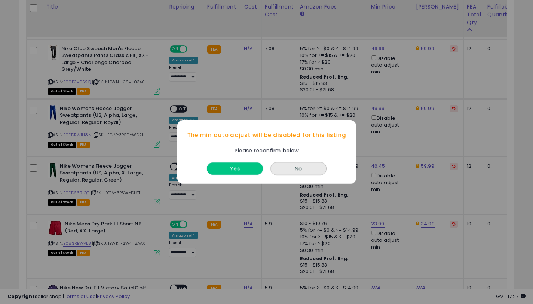
click at [241, 169] on button "Yes" at bounding box center [235, 168] width 56 height 12
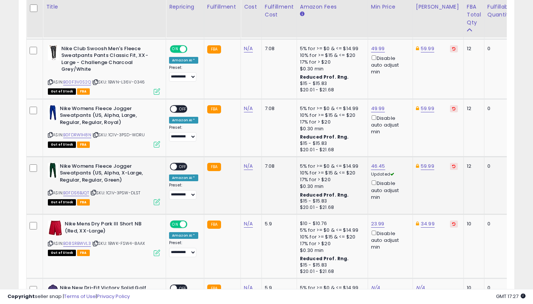
click at [177, 164] on span "OFF" at bounding box center [183, 166] width 12 height 6
click at [373, 106] on link "49.99" at bounding box center [378, 108] width 14 height 7
click at [348, 79] on input "*****" at bounding box center [357, 80] width 67 height 13
type input "*****"
click at [402, 80] on icon "submit" at bounding box center [400, 79] width 4 height 4
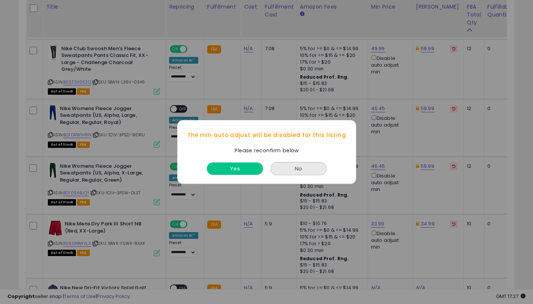
click at [245, 171] on button "Yes" at bounding box center [235, 168] width 56 height 12
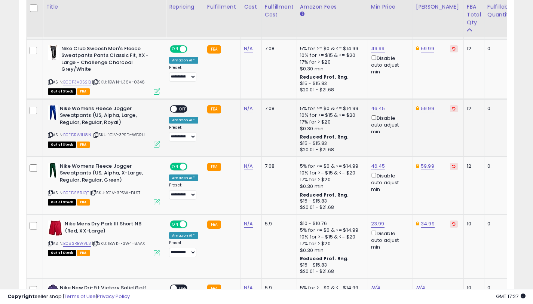
click at [179, 106] on span "OFF" at bounding box center [183, 109] width 12 height 6
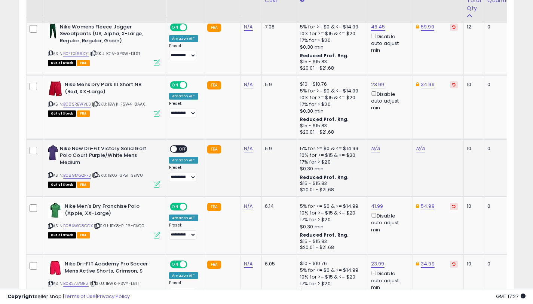
scroll to position [1183, 0]
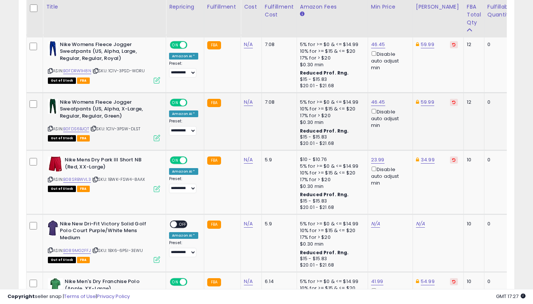
click at [50, 127] on icon at bounding box center [50, 129] width 5 height 4
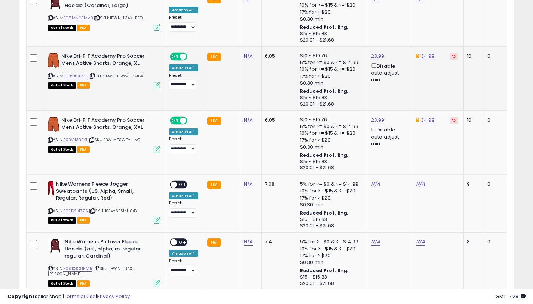
scroll to position [1681, 0]
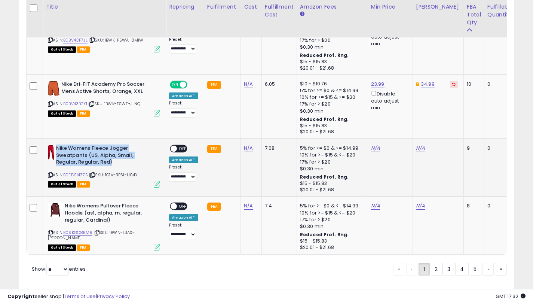
drag, startPoint x: 116, startPoint y: 160, endPoint x: 55, endPoint y: 143, distance: 63.0
click at [55, 145] on div "Nike Womens Fleece Jogger Sweatpants (US, Alpha, Small, Regular, Regular, Red)" at bounding box center [104, 156] width 112 height 23
click at [76, 173] on link "B0FDS14Z7S" at bounding box center [75, 175] width 25 height 6
click at [421, 147] on link "N/A" at bounding box center [420, 148] width 9 height 7
type input "*****"
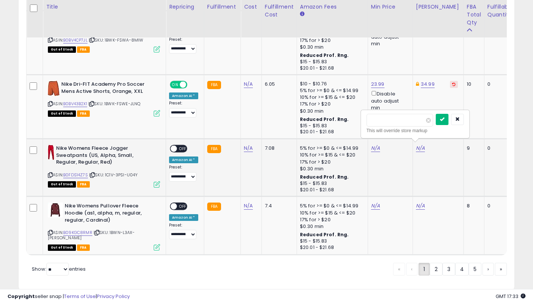
click at [444, 121] on icon "submit" at bounding box center [442, 119] width 4 height 4
click at [371, 145] on link "N/A" at bounding box center [375, 148] width 9 height 7
type input "*****"
click at [400, 121] on icon "submit" at bounding box center [397, 119] width 4 height 4
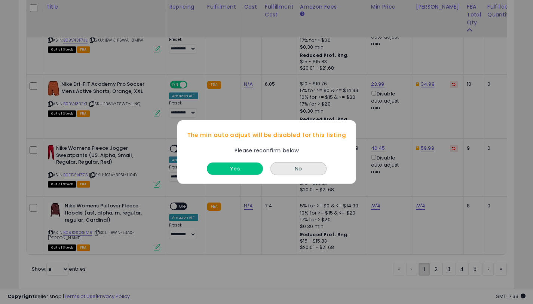
click at [247, 170] on button "Yes" at bounding box center [235, 168] width 56 height 12
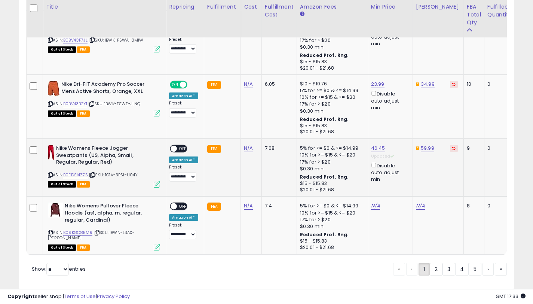
click at [179, 148] on span "OFF" at bounding box center [183, 149] width 12 height 6
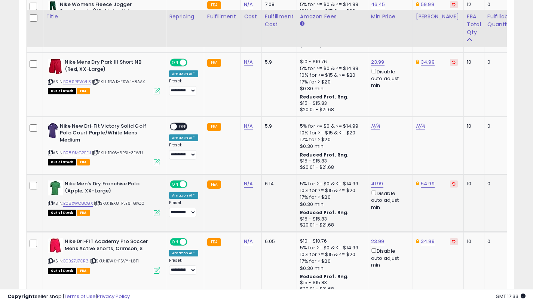
scroll to position [1302, 0]
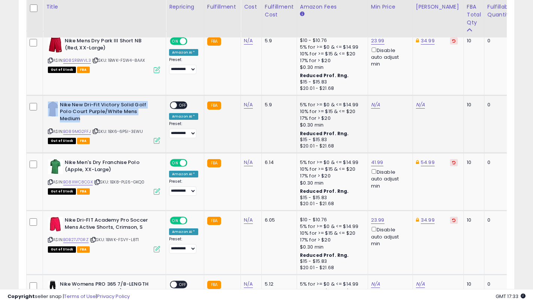
drag, startPoint x: 83, startPoint y: 113, endPoint x: 59, endPoint y: 103, distance: 26.7
click at [59, 103] on div "Nike New Dri-Fit Victory Solid Golf Polo Court Purple/White Mens Medium" at bounding box center [104, 112] width 112 height 23
click at [72, 128] on link "B089MG2FFJ" at bounding box center [77, 131] width 28 height 6
click at [420, 101] on link "N/A" at bounding box center [420, 104] width 9 height 7
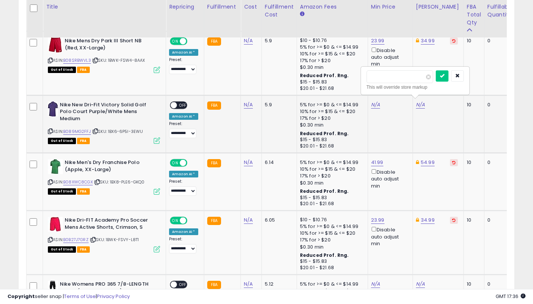
type input "*"
type input "*****"
click at [445, 76] on icon "submit" at bounding box center [442, 75] width 4 height 4
click at [371, 103] on link "N/A" at bounding box center [375, 104] width 9 height 7
type input "*****"
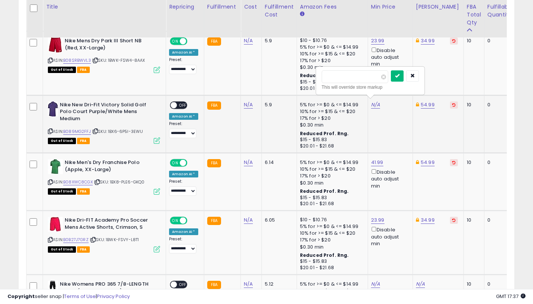
click at [404, 77] on button "submit" at bounding box center [397, 75] width 13 height 11
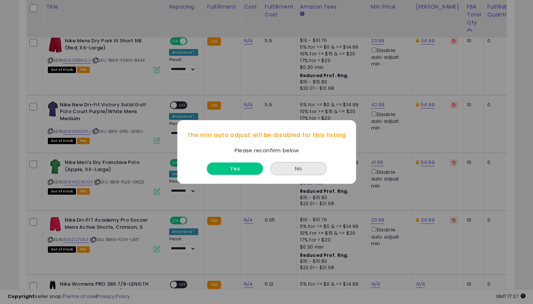
click at [242, 168] on button "Yes" at bounding box center [235, 168] width 56 height 12
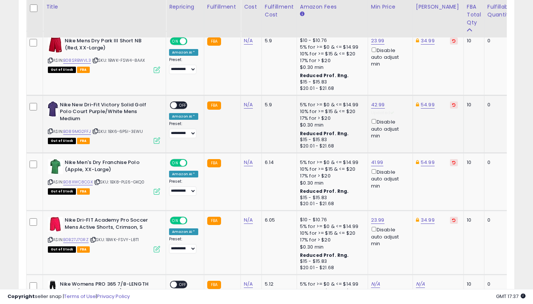
click at [180, 101] on div "ON OFF" at bounding box center [179, 105] width 18 height 8
click at [180, 102] on span "OFF" at bounding box center [183, 105] width 12 height 6
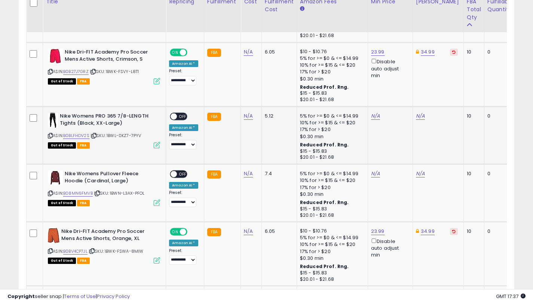
scroll to position [1465, 0]
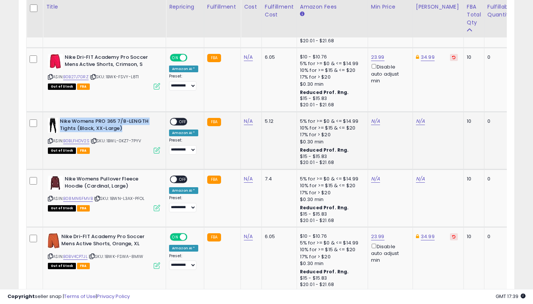
drag, startPoint x: 123, startPoint y: 126, endPoint x: 61, endPoint y: 117, distance: 62.4
click at [61, 118] on b "Nike Womens PRO 365 7/8-LENGTH Tights (Black, XX-Large)" at bounding box center [105, 126] width 91 height 16
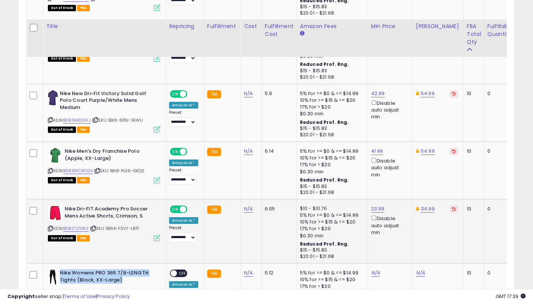
scroll to position [1311, 0]
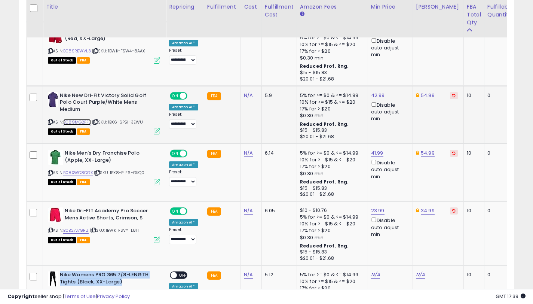
click at [75, 119] on link "B089MG2FFJ" at bounding box center [77, 122] width 28 height 6
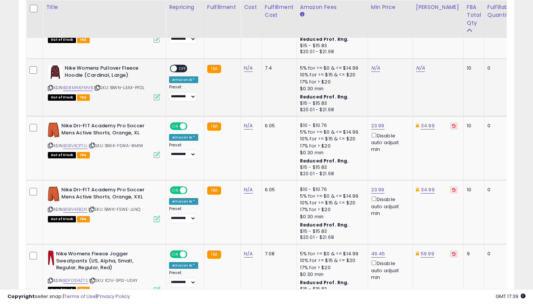
scroll to position [1576, 0]
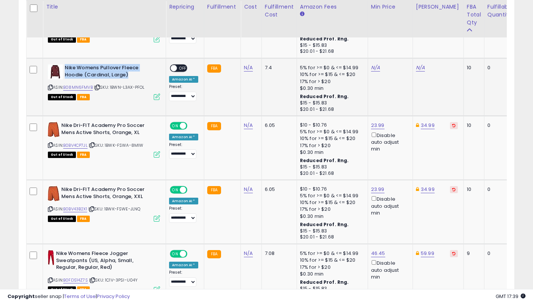
drag, startPoint x: 128, startPoint y: 72, endPoint x: 66, endPoint y: 66, distance: 62.1
click at [66, 66] on b "Nike Womens Pullover Fleece Hoodie (Cardinal, Large)" at bounding box center [110, 72] width 91 height 16
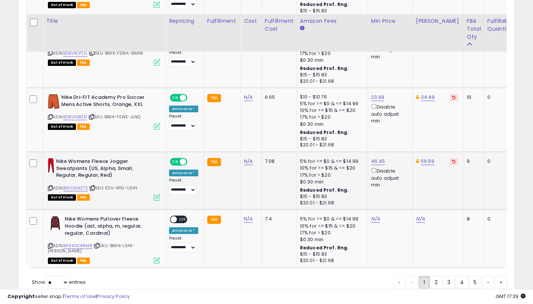
scroll to position [1700, 0]
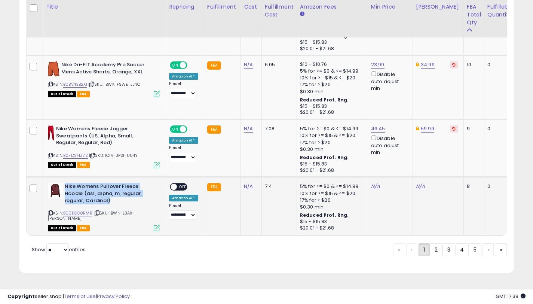
drag, startPoint x: 113, startPoint y: 199, endPoint x: 65, endPoint y: 186, distance: 49.8
click at [65, 186] on b "Nike Womens Pullover Fleece Hoodie (as1, alpha, m, regular, regular, Cardinal)" at bounding box center [110, 194] width 91 height 23
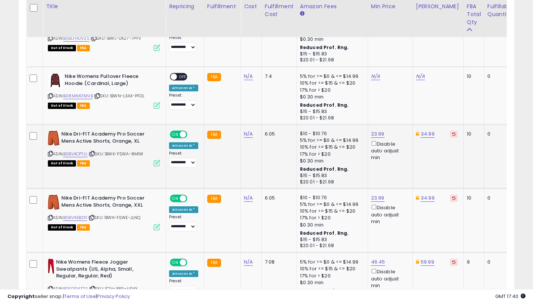
scroll to position [1556, 0]
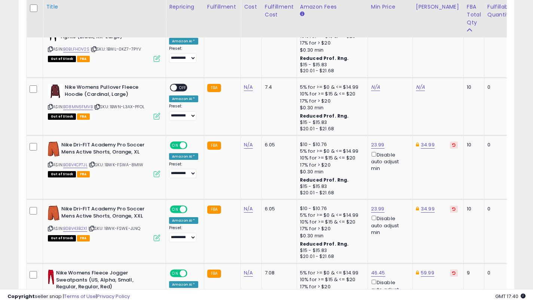
drag, startPoint x: 49, startPoint y: 104, endPoint x: 113, endPoint y: 3, distance: 119.6
click at [49, 105] on icon at bounding box center [50, 107] width 5 height 4
click at [71, 105] on link "B08MN6FMVB" at bounding box center [78, 107] width 30 height 6
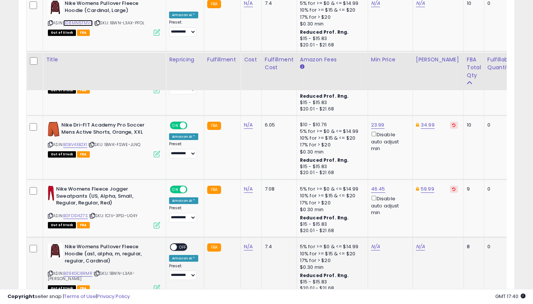
scroll to position [1693, 0]
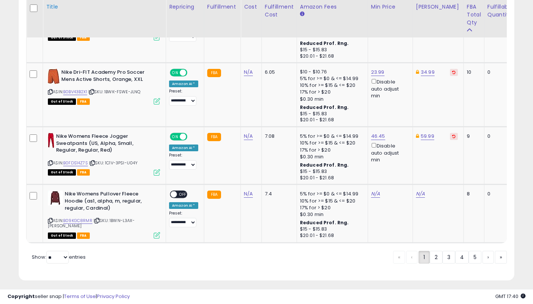
click at [51, 219] on icon at bounding box center [50, 221] width 5 height 4
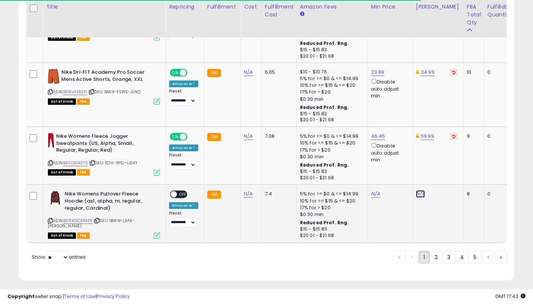
click at [419, 194] on link "N/A" at bounding box center [420, 193] width 9 height 7
type input "*****"
click at [447, 170] on button "submit" at bounding box center [442, 165] width 13 height 11
click at [373, 192] on link "N/A" at bounding box center [375, 193] width 9 height 7
type input "*****"
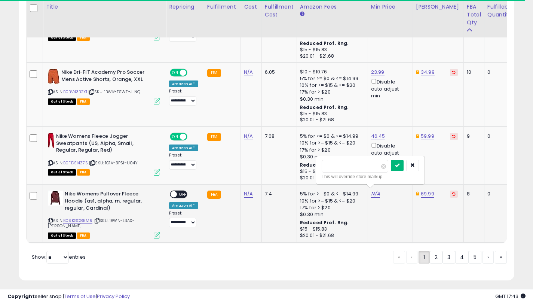
click at [398, 167] on button "submit" at bounding box center [397, 165] width 13 height 11
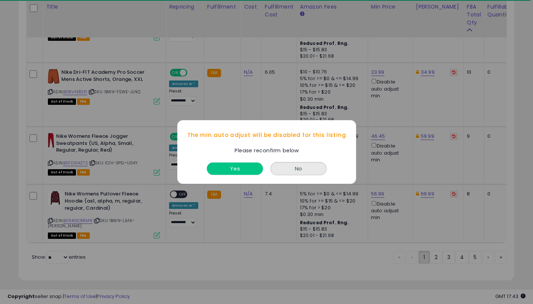
click at [225, 165] on button "Yes" at bounding box center [235, 168] width 56 height 12
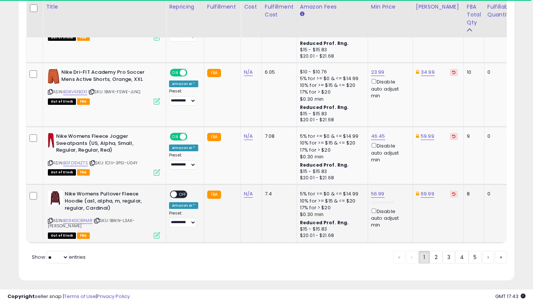
click at [176, 192] on span at bounding box center [174, 194] width 6 height 6
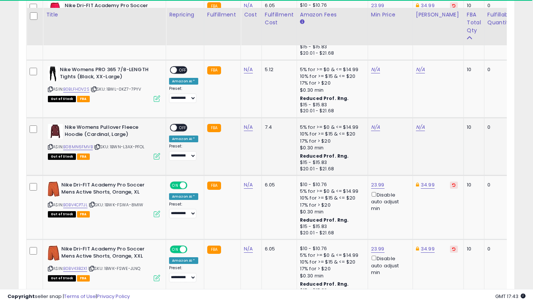
scroll to position [1515, 0]
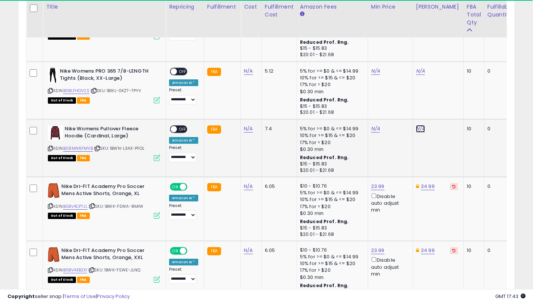
click at [416, 126] on link "N/A" at bounding box center [420, 128] width 9 height 7
type input "*****"
click at [445, 101] on icon "submit" at bounding box center [442, 99] width 4 height 4
click at [372, 125] on link "N/A" at bounding box center [375, 128] width 9 height 7
type input "*****"
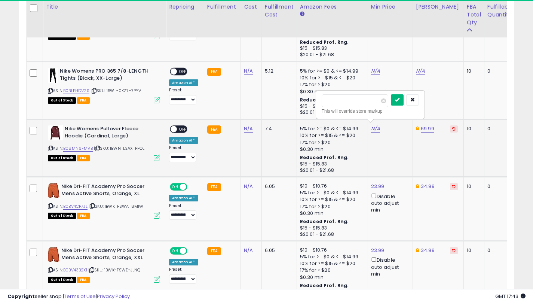
click at [404, 103] on button "submit" at bounding box center [397, 99] width 13 height 11
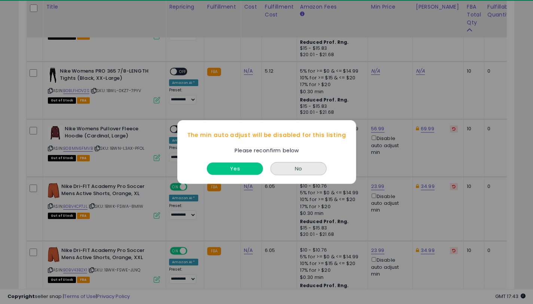
click at [239, 166] on button "Yes" at bounding box center [235, 168] width 56 height 12
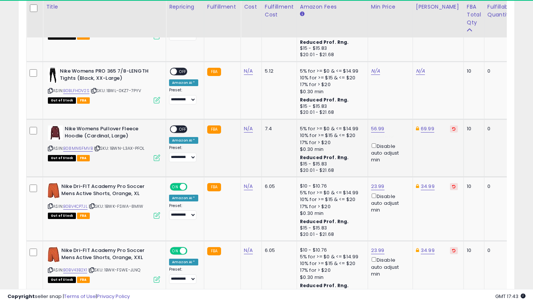
click at [181, 127] on span "OFF" at bounding box center [183, 129] width 12 height 6
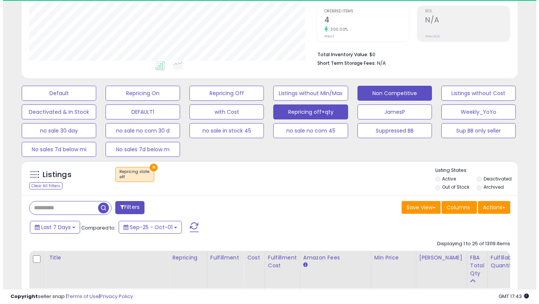
scroll to position [99, 0]
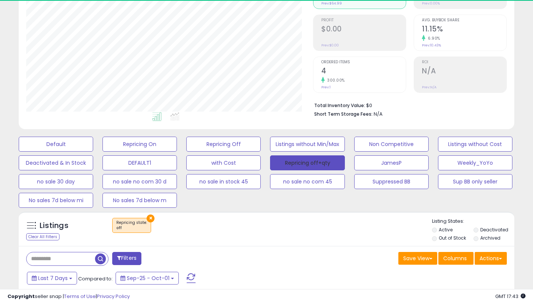
click at [310, 158] on button "Repricing off+qty" at bounding box center [307, 162] width 74 height 15
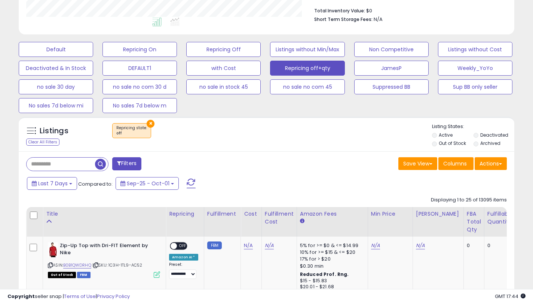
scroll to position [242, 0]
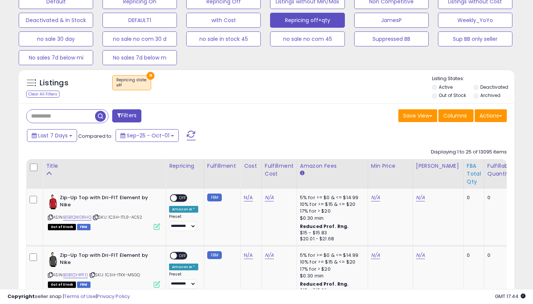
click at [467, 162] on div "FBA Total Qty" at bounding box center [474, 174] width 14 height 24
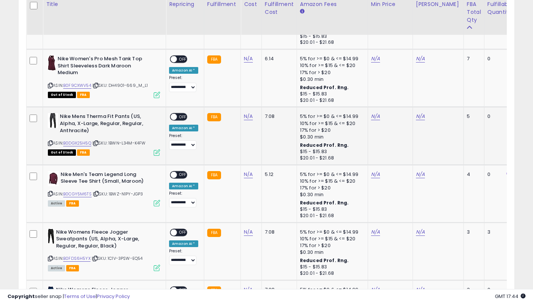
scroll to position [441, 0]
